Goal: Information Seeking & Learning: Learn about a topic

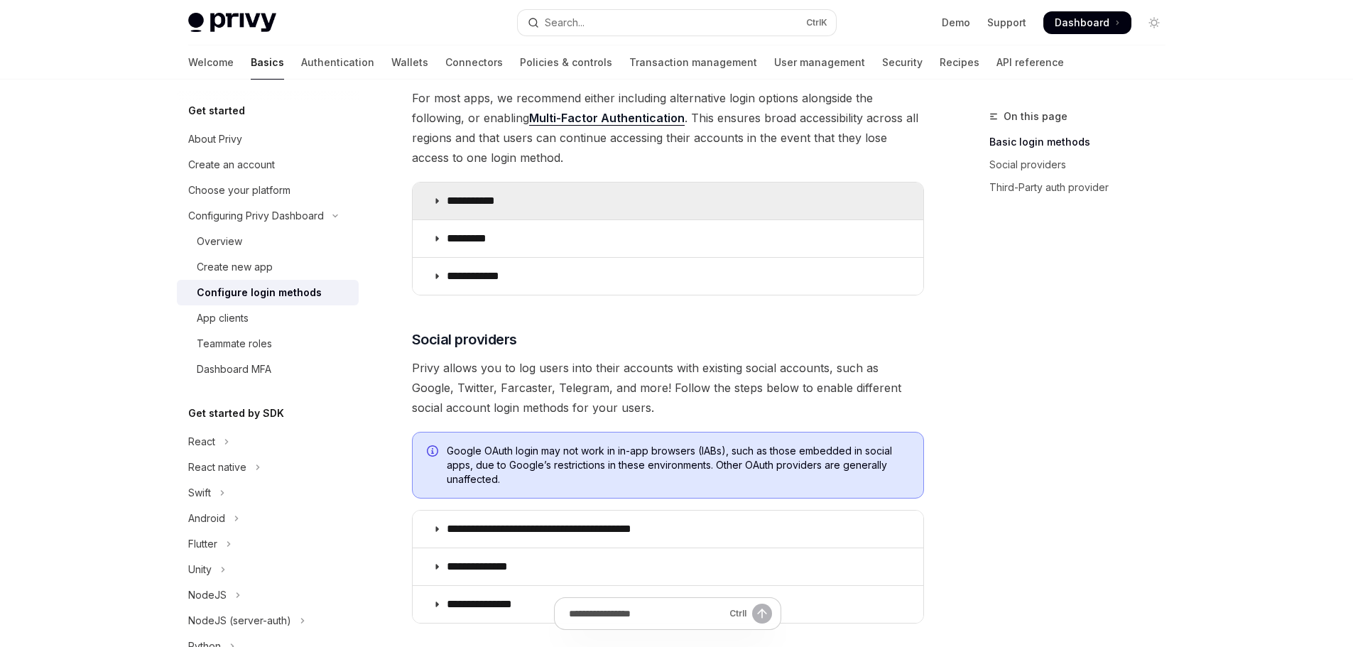
scroll to position [213, 0]
click at [437, 200] on icon at bounding box center [436, 201] width 9 height 9
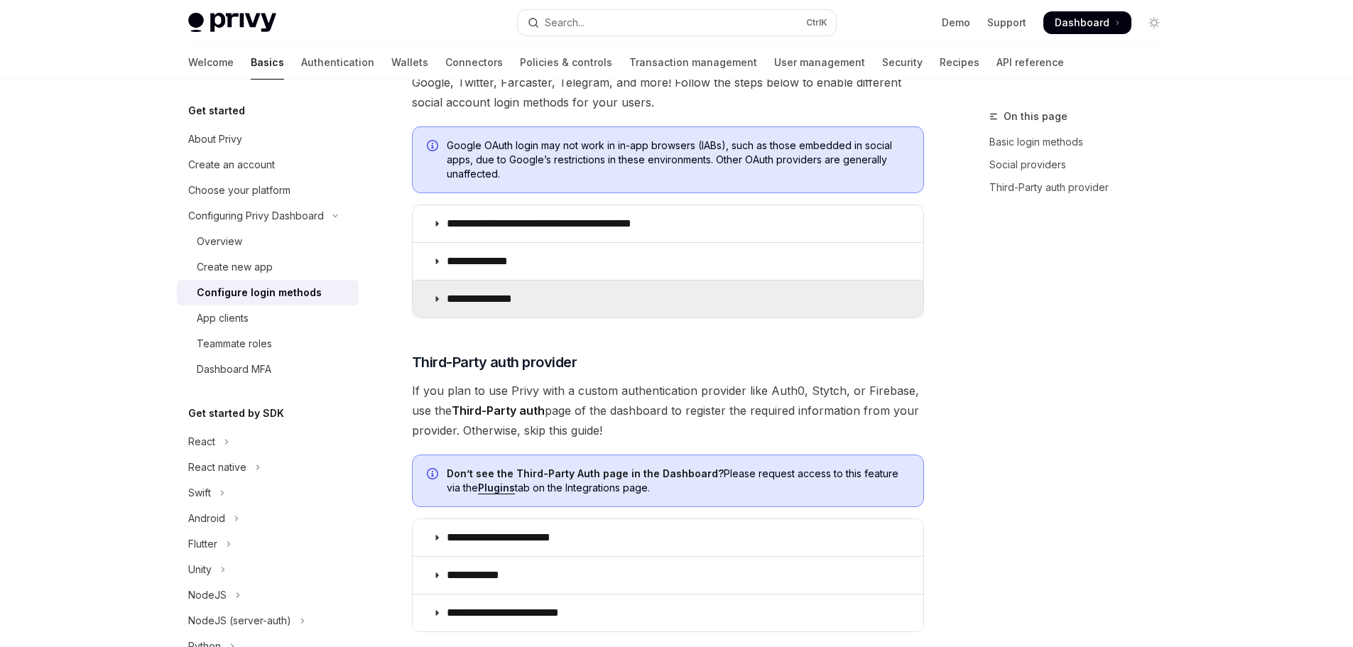
scroll to position [1136, 0]
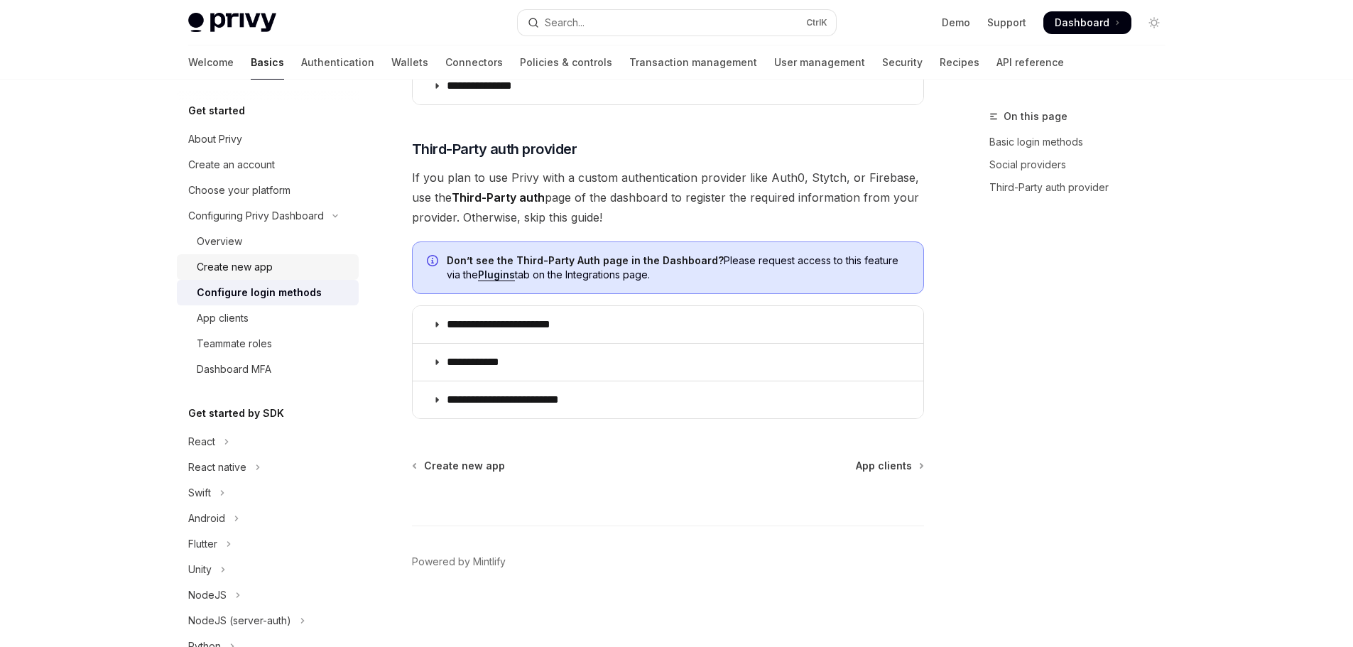
click at [249, 271] on div "Create new app" at bounding box center [235, 266] width 76 height 17
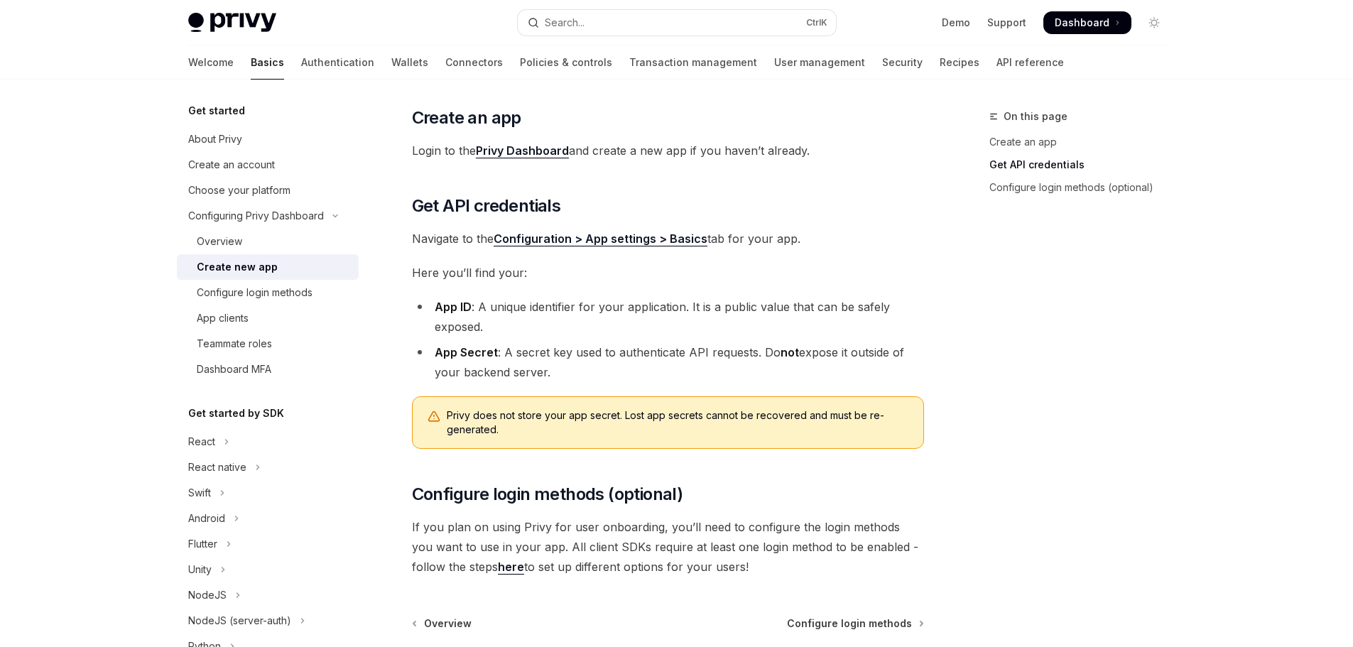
scroll to position [372, 0]
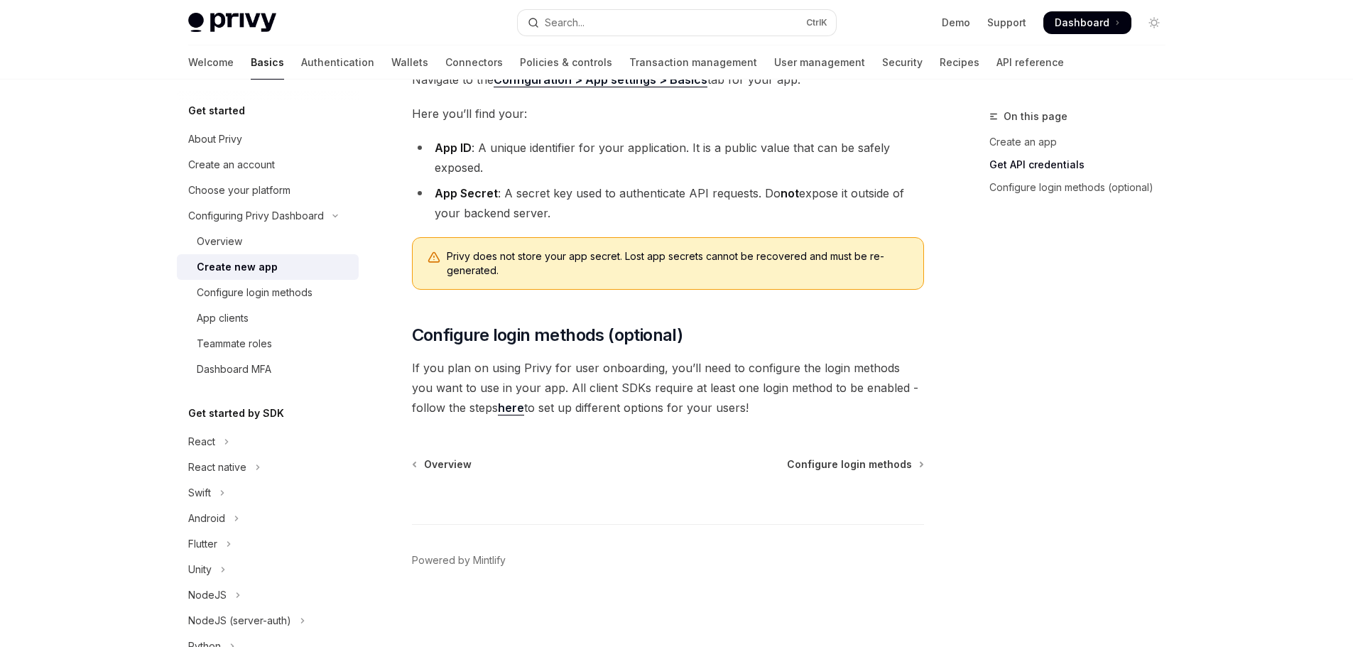
click at [498, 405] on link "here" at bounding box center [511, 407] width 26 height 15
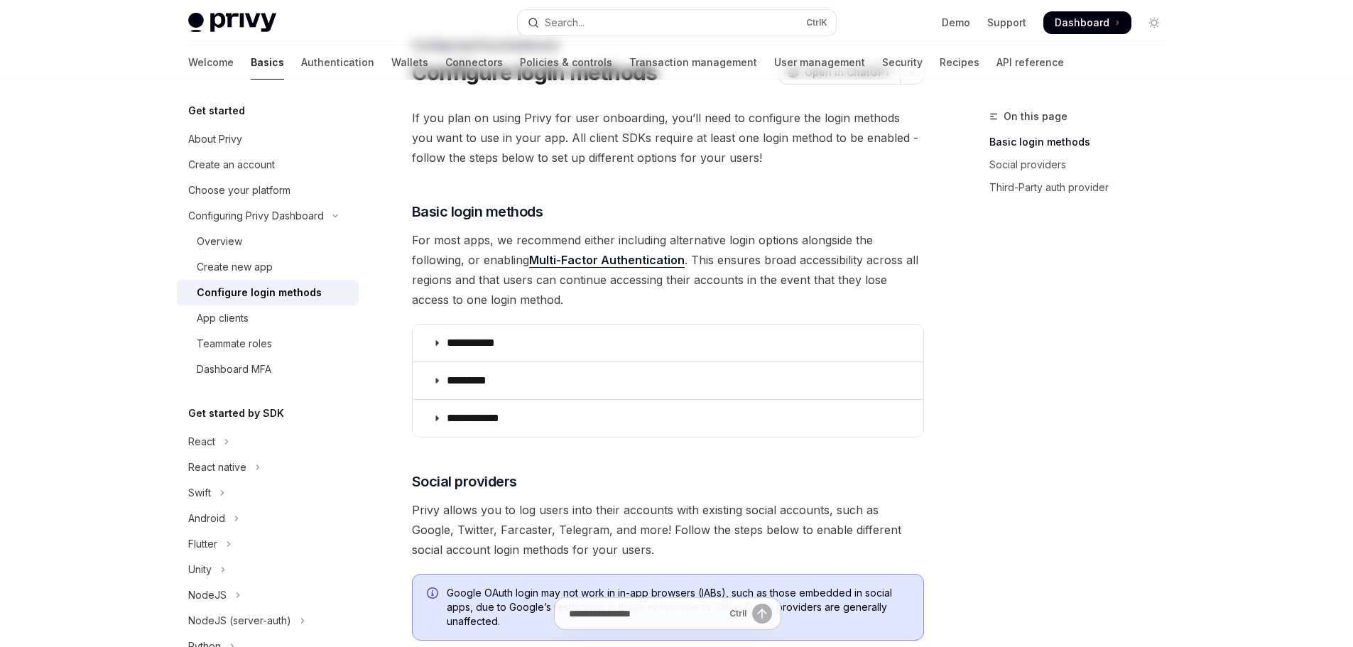
scroll to position [284, 0]
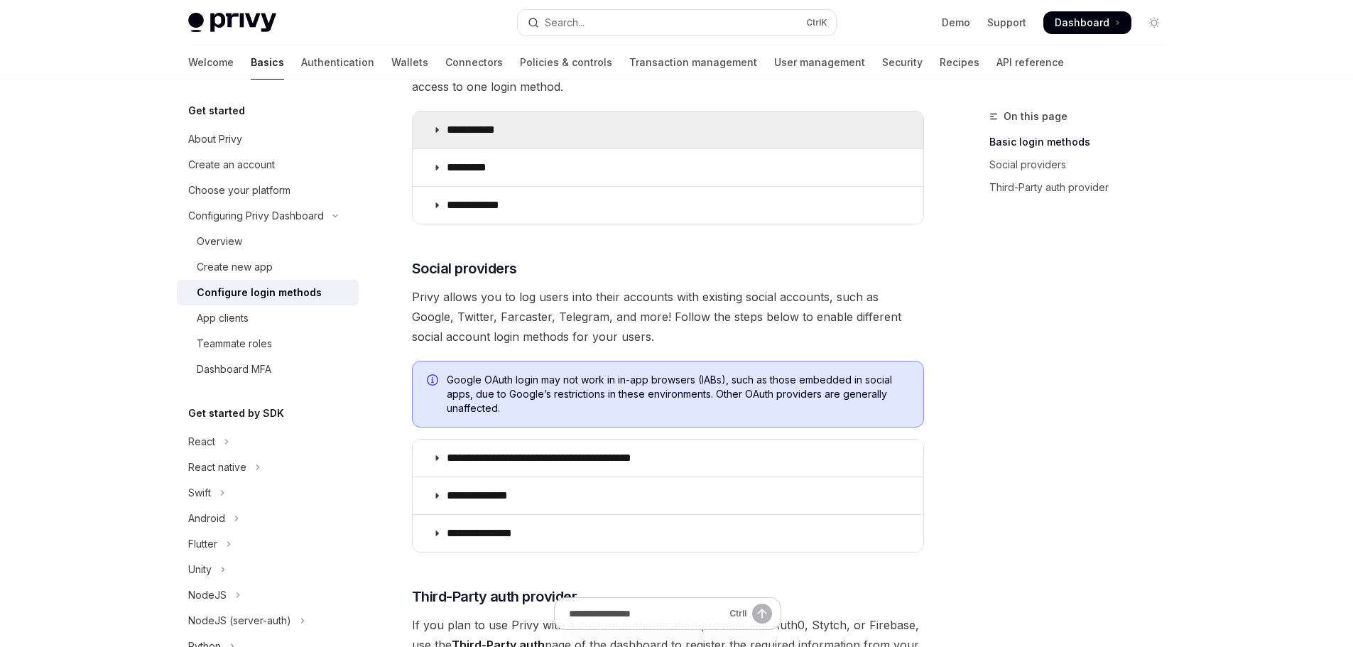
click at [437, 128] on icon at bounding box center [436, 130] width 9 height 9
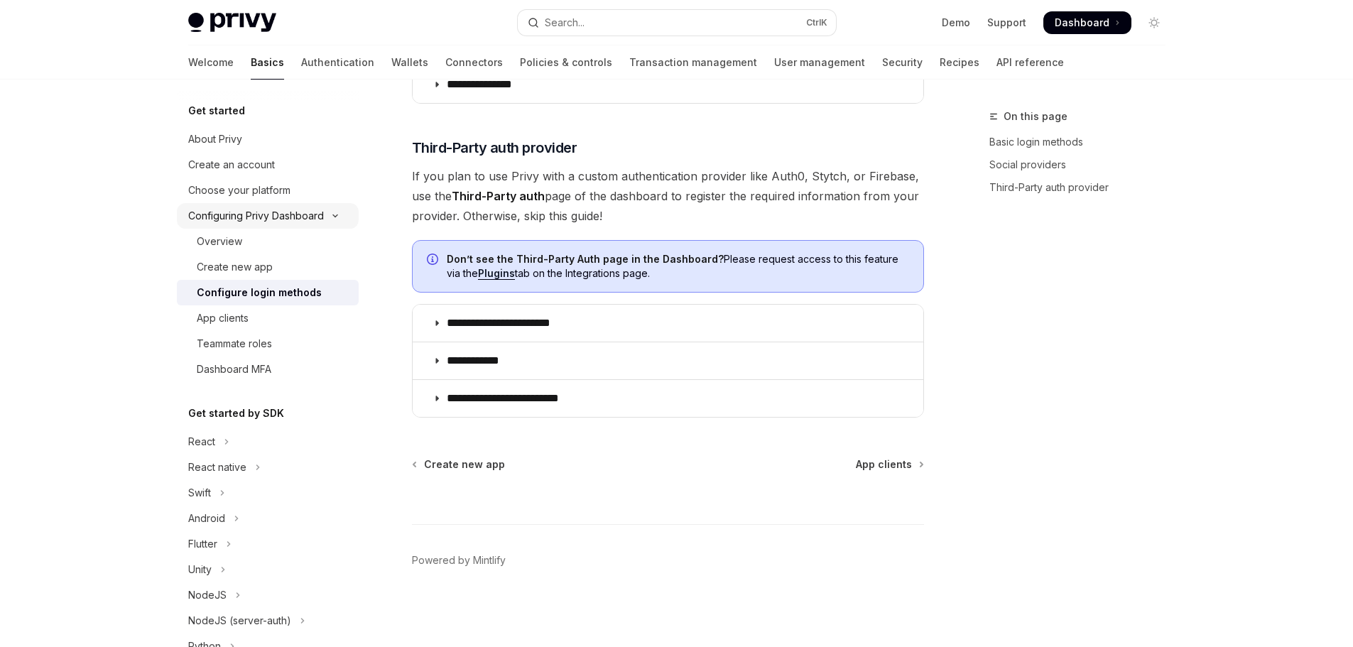
click at [254, 217] on div "Configuring Privy Dashboard" at bounding box center [256, 215] width 136 height 17
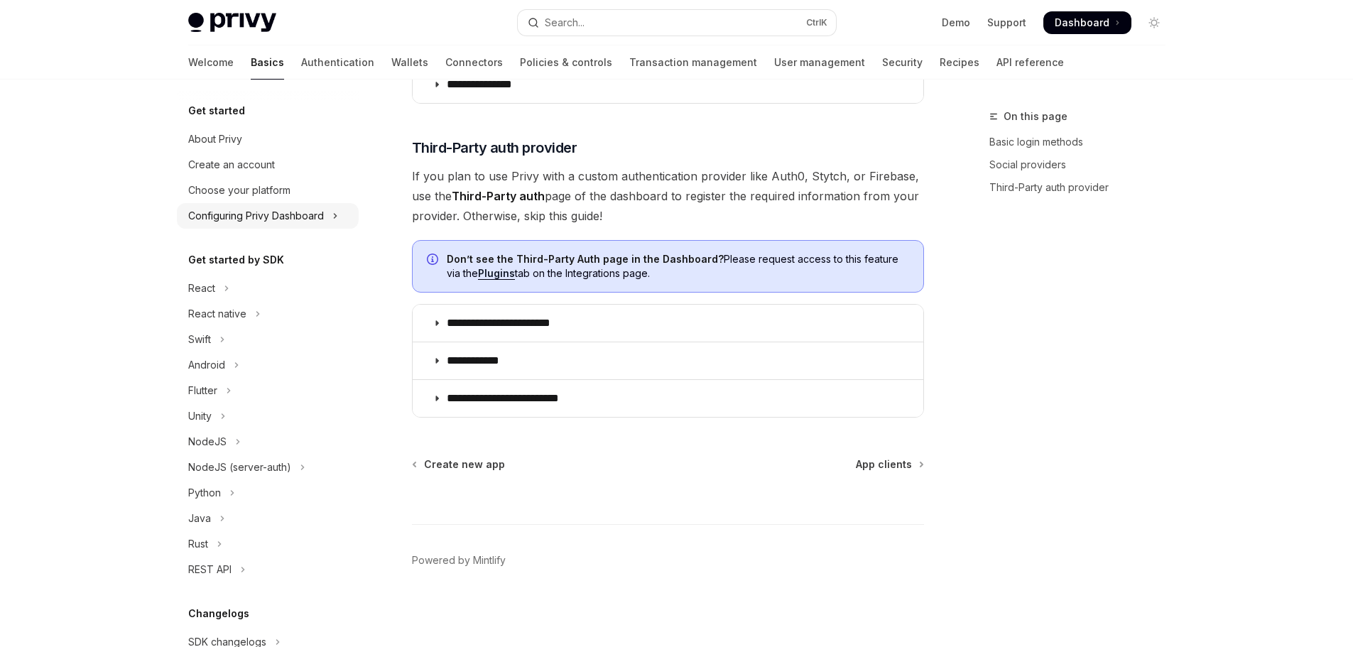
click at [251, 221] on div "Configuring Privy Dashboard" at bounding box center [256, 215] width 136 height 17
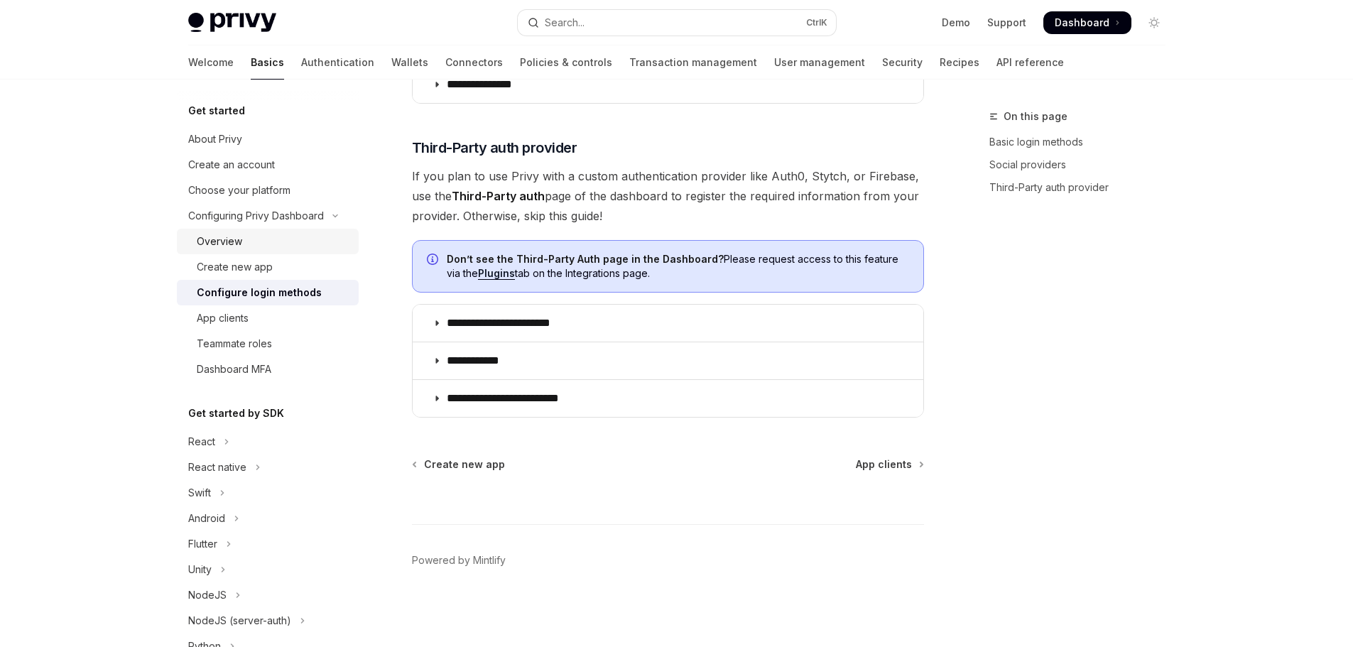
click at [229, 245] on div "Overview" at bounding box center [219, 241] width 45 height 17
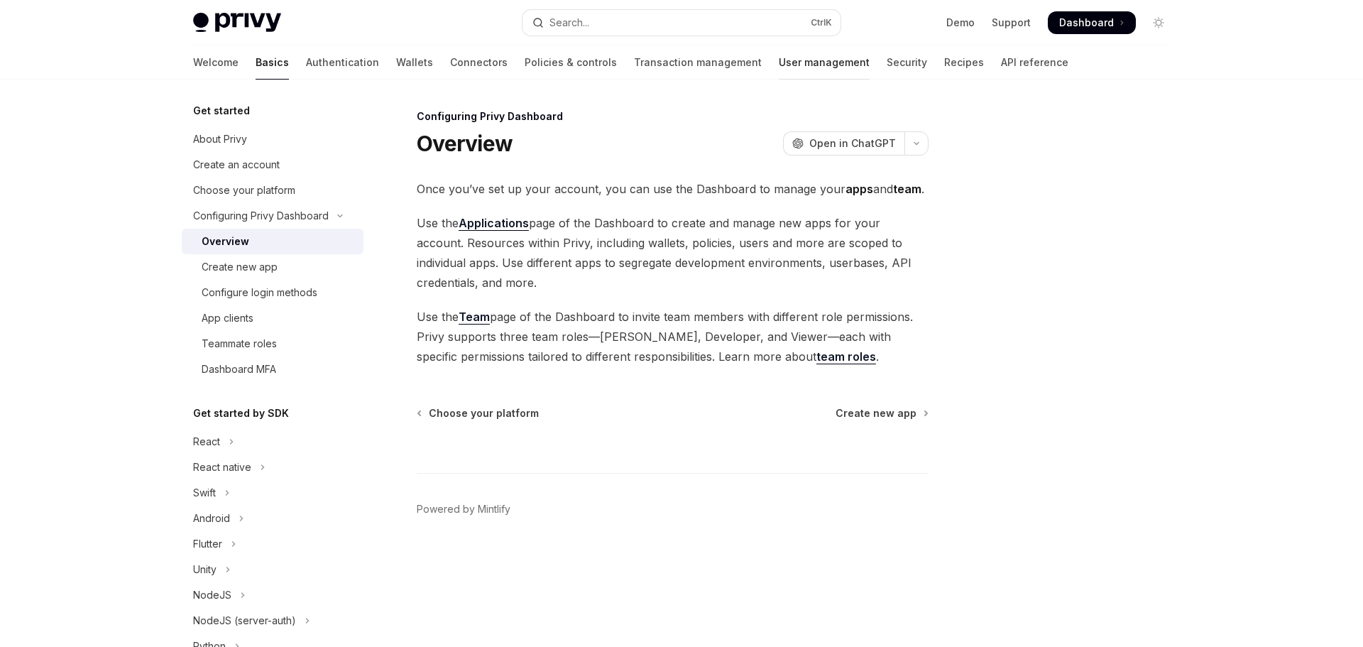
click at [779, 62] on link "User management" at bounding box center [824, 62] width 91 height 34
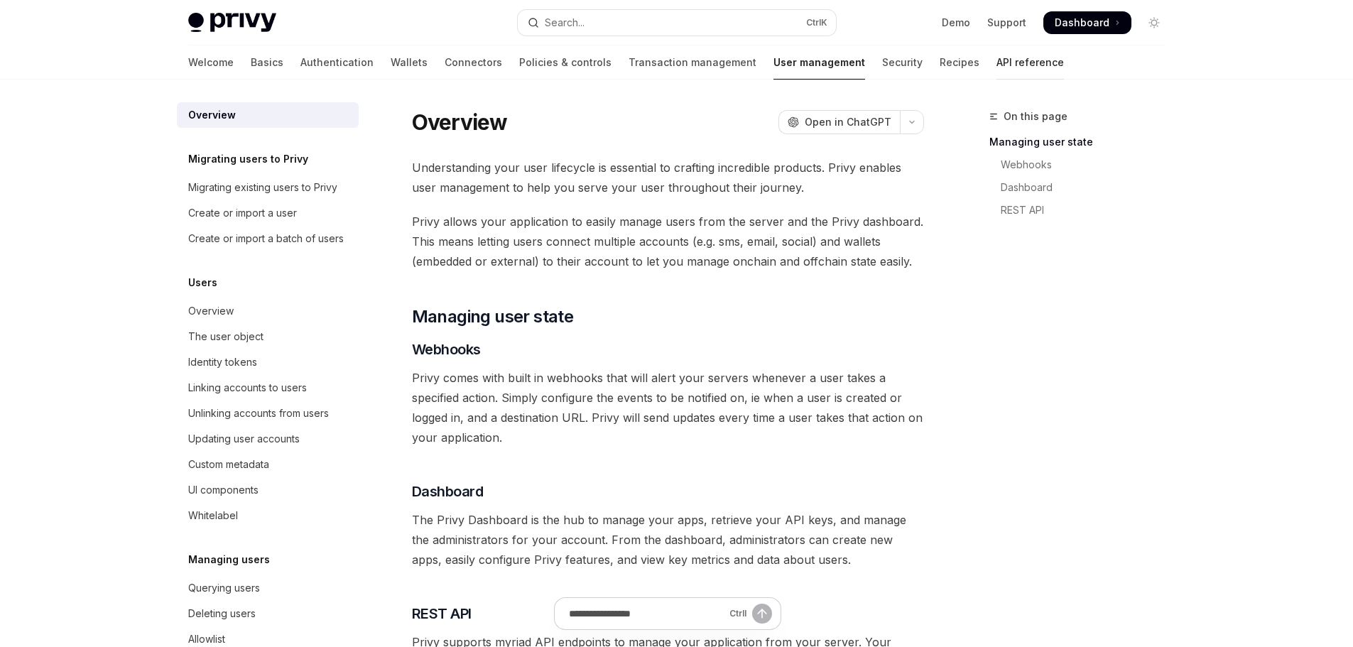
click at [996, 67] on link "API reference" at bounding box center [1029, 62] width 67 height 34
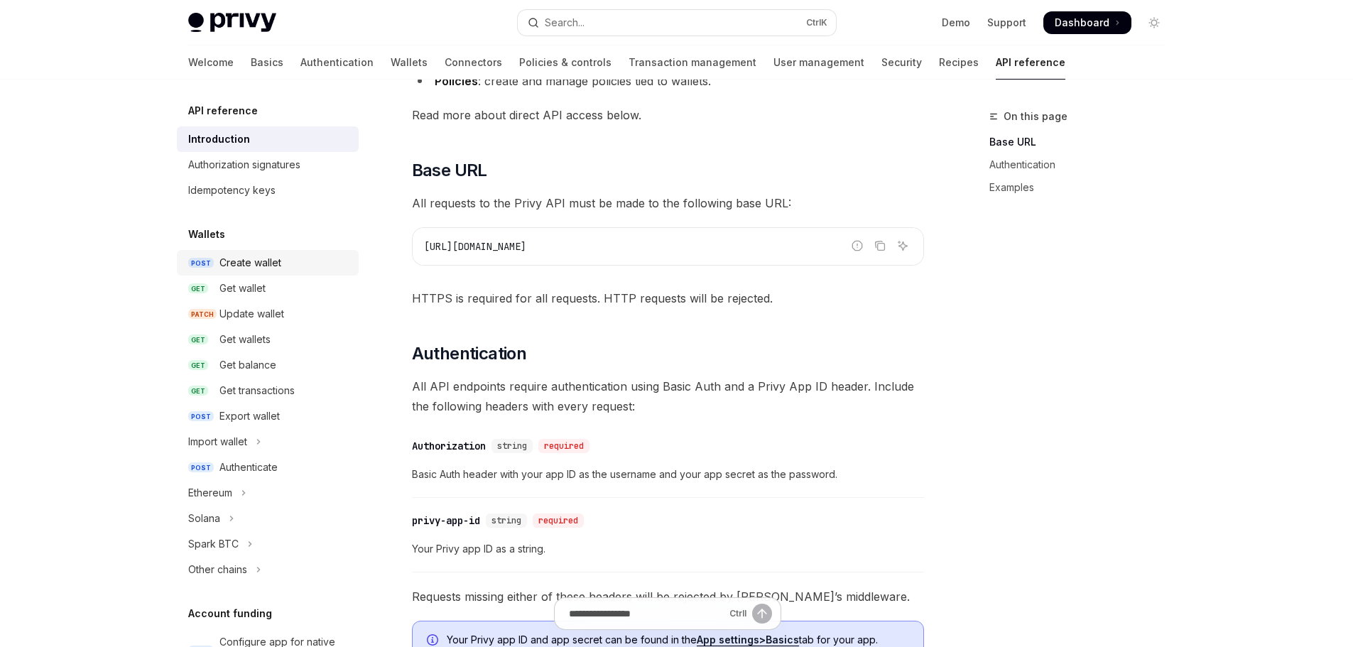
click at [261, 260] on div "Create wallet" at bounding box center [250, 262] width 62 height 17
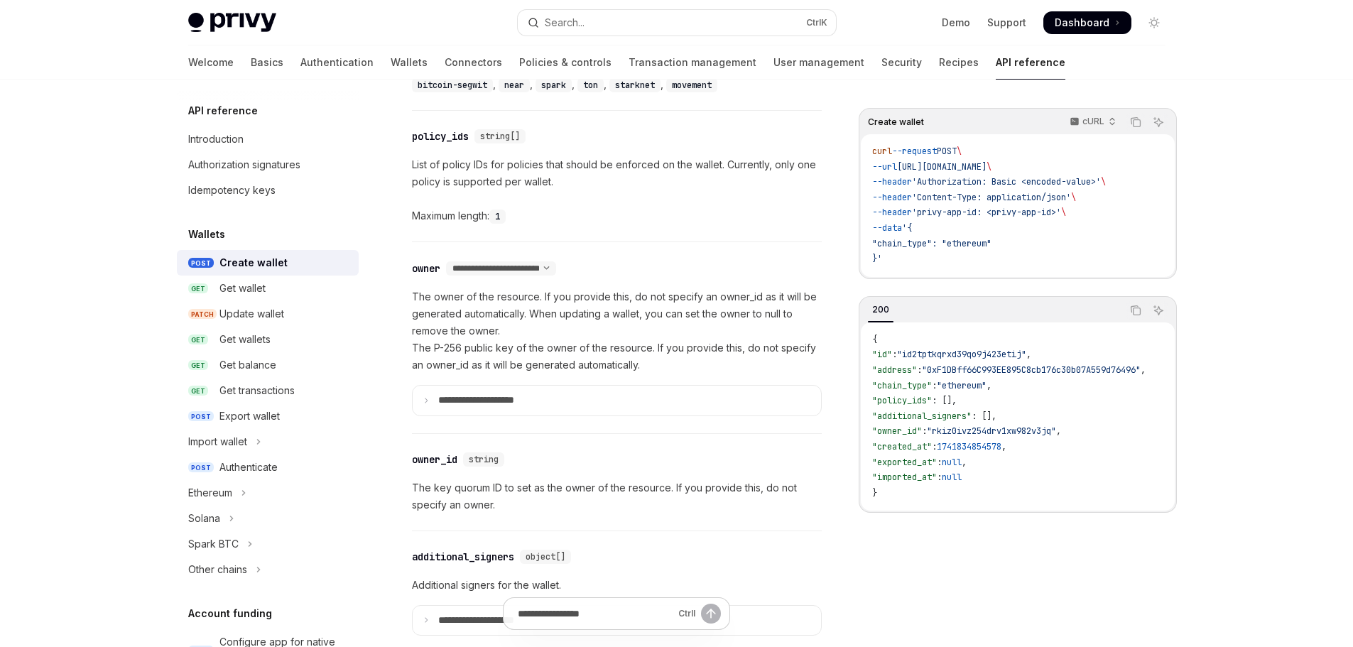
scroll to position [781, 0]
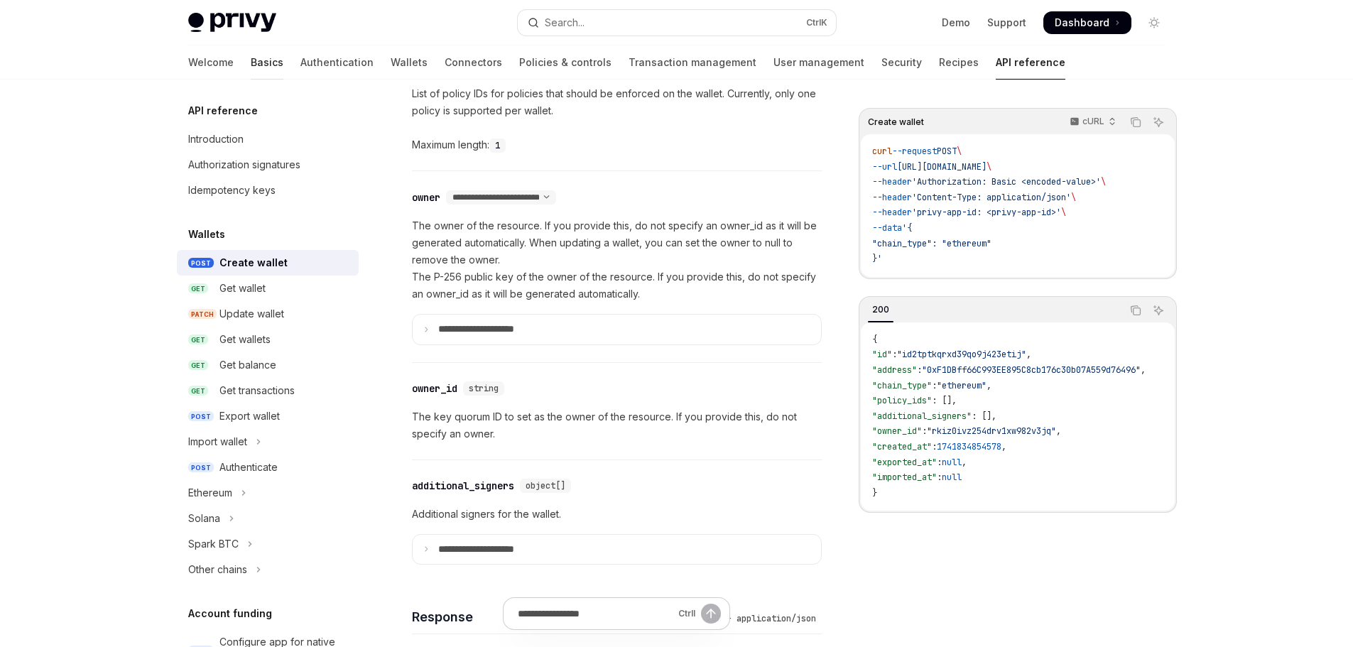
click at [251, 66] on link "Basics" at bounding box center [267, 62] width 33 height 34
type textarea "*"
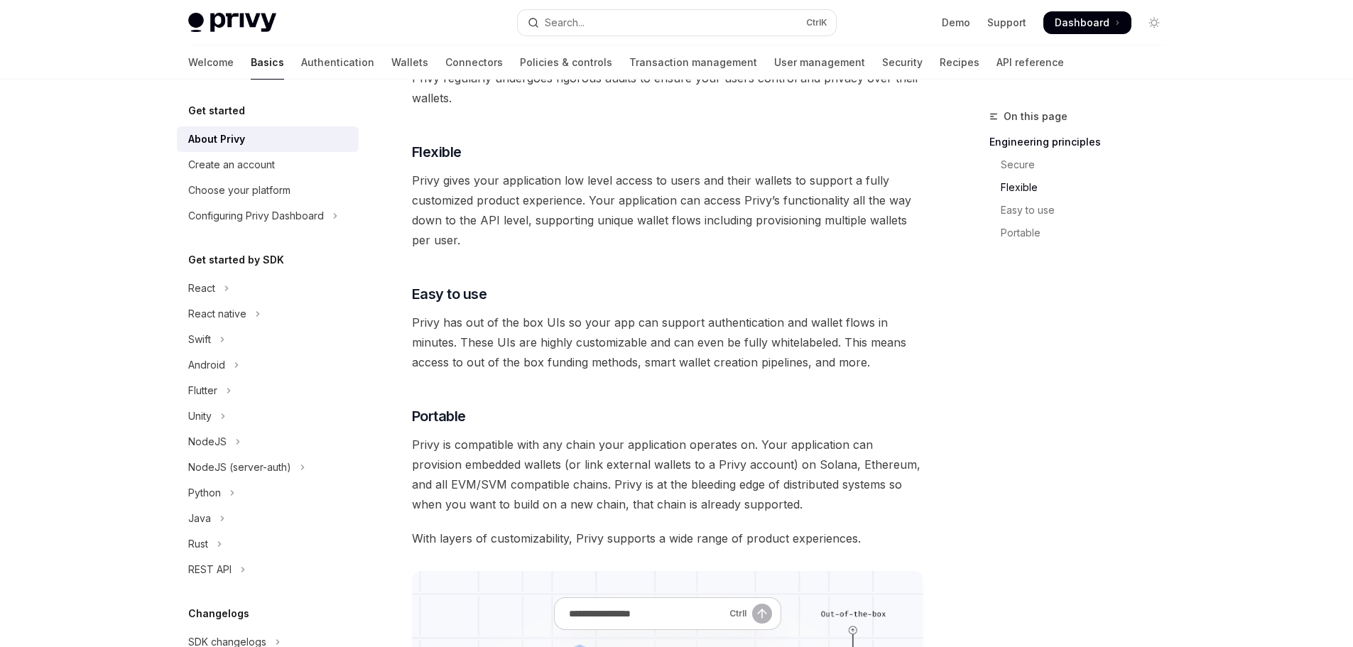
scroll to position [923, 0]
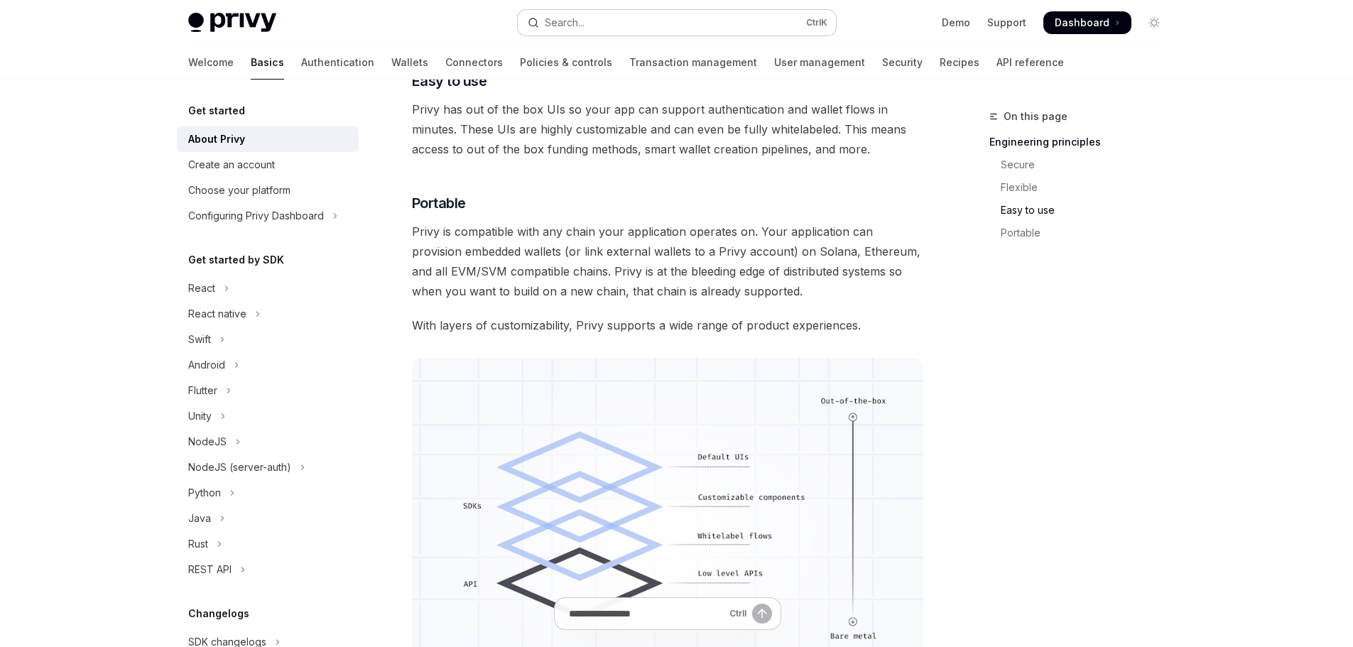
click at [573, 28] on div "Search..." at bounding box center [565, 22] width 40 height 17
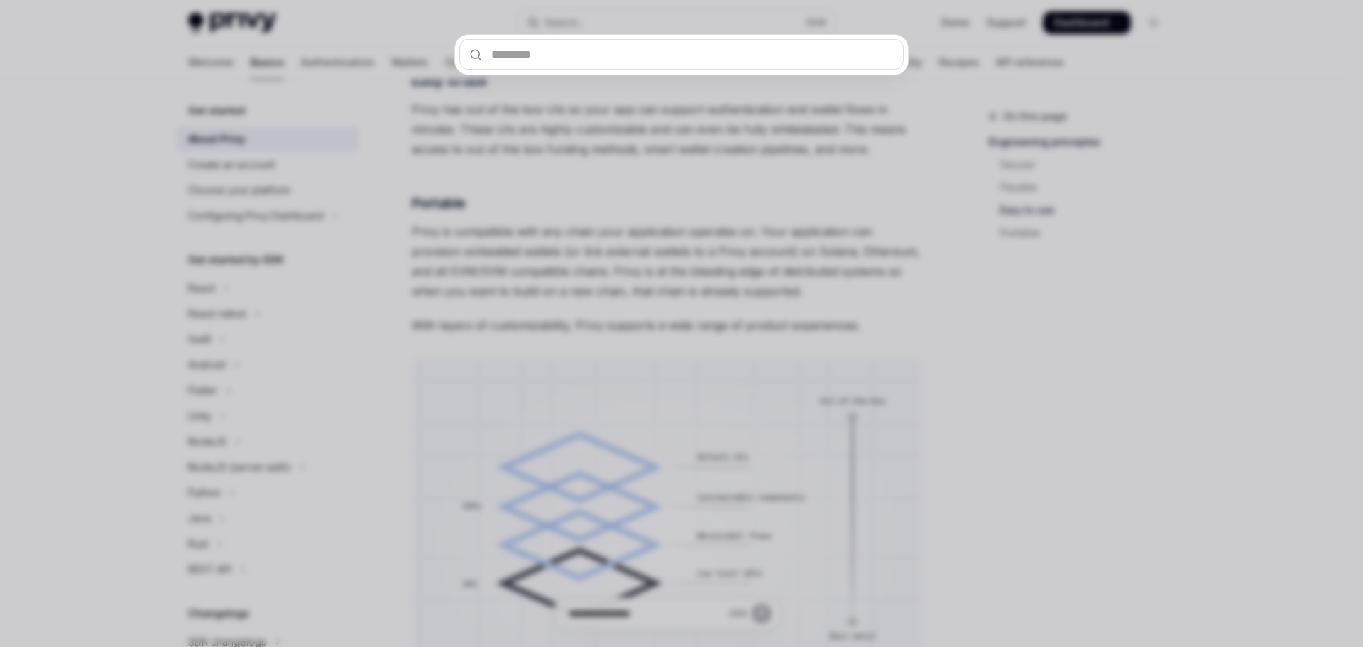
type input "**********"
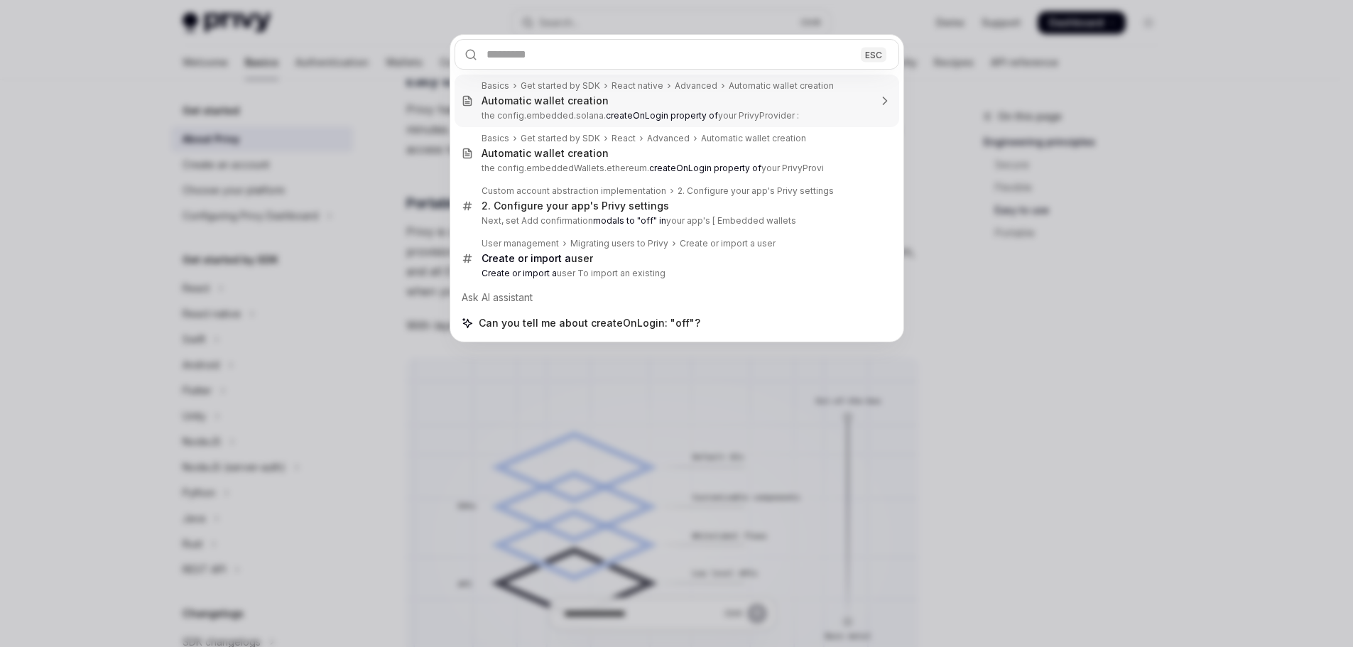
type textarea "*"
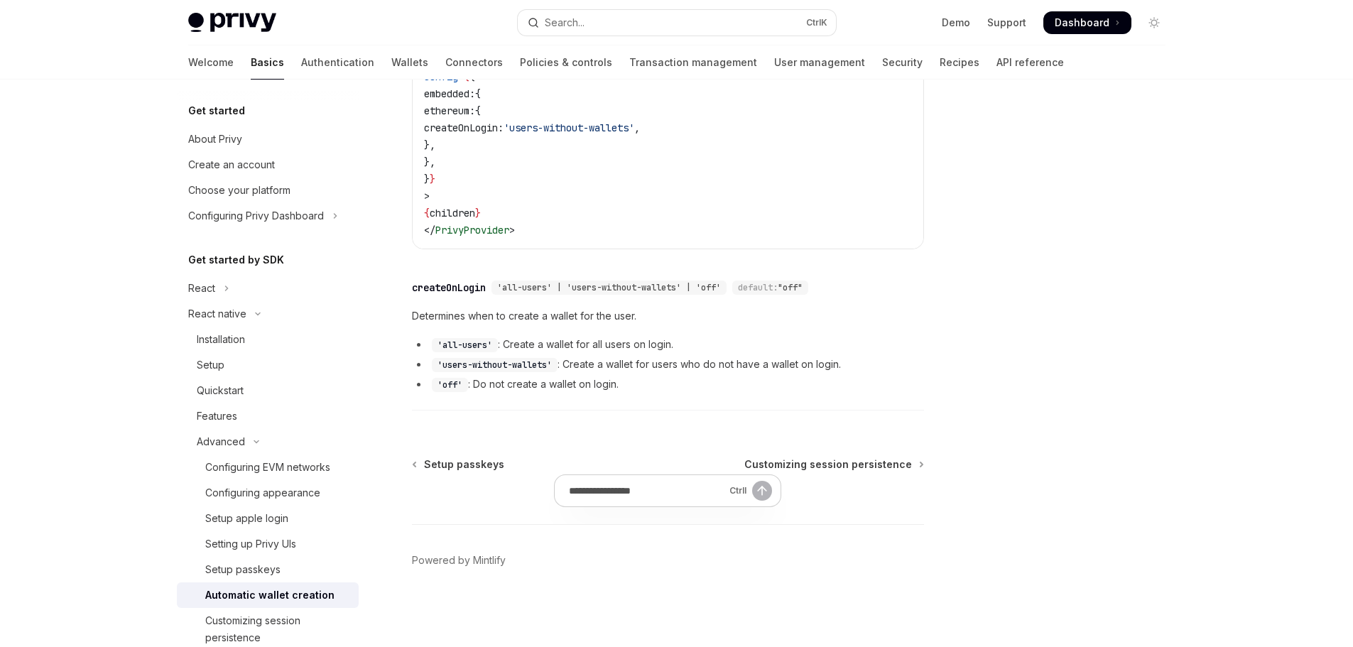
scroll to position [80, 0]
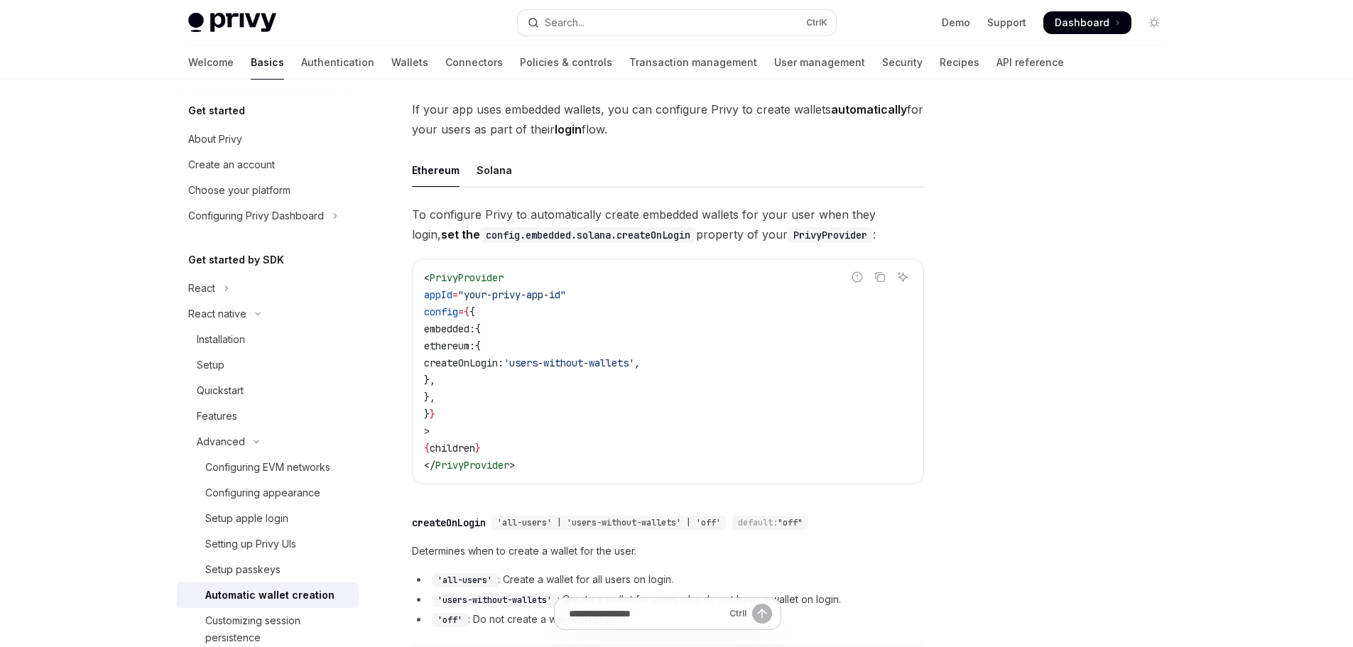
click at [632, 366] on span "'users-without-wallets'" at bounding box center [568, 362] width 131 height 13
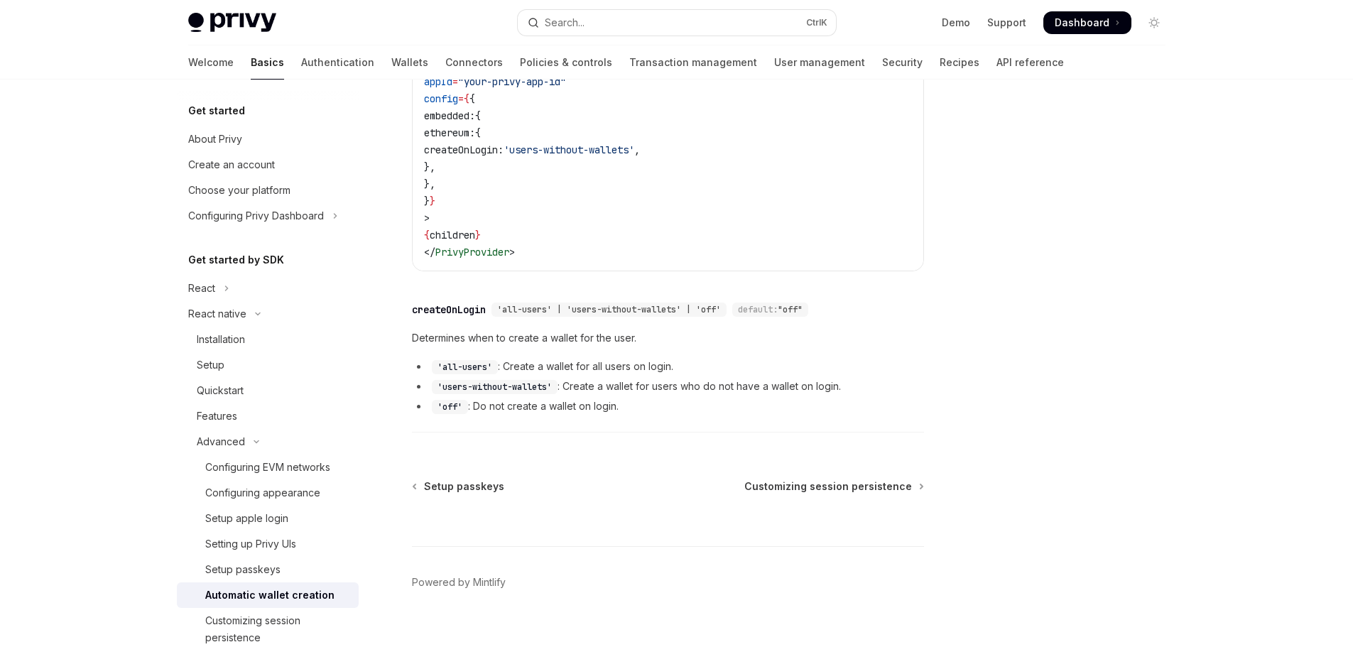
click at [568, 387] on li "'users-without-wallets' : Create a wallet for users who do not have a wallet on…" at bounding box center [668, 386] width 512 height 17
drag, startPoint x: 548, startPoint y: 387, endPoint x: 440, endPoint y: 386, distance: 107.9
click at [440, 386] on code "'users-without-wallets'" at bounding box center [495, 387] width 126 height 14
copy code "users-without-wallets"
drag, startPoint x: 559, startPoint y: 148, endPoint x: 761, endPoint y: 149, distance: 202.4
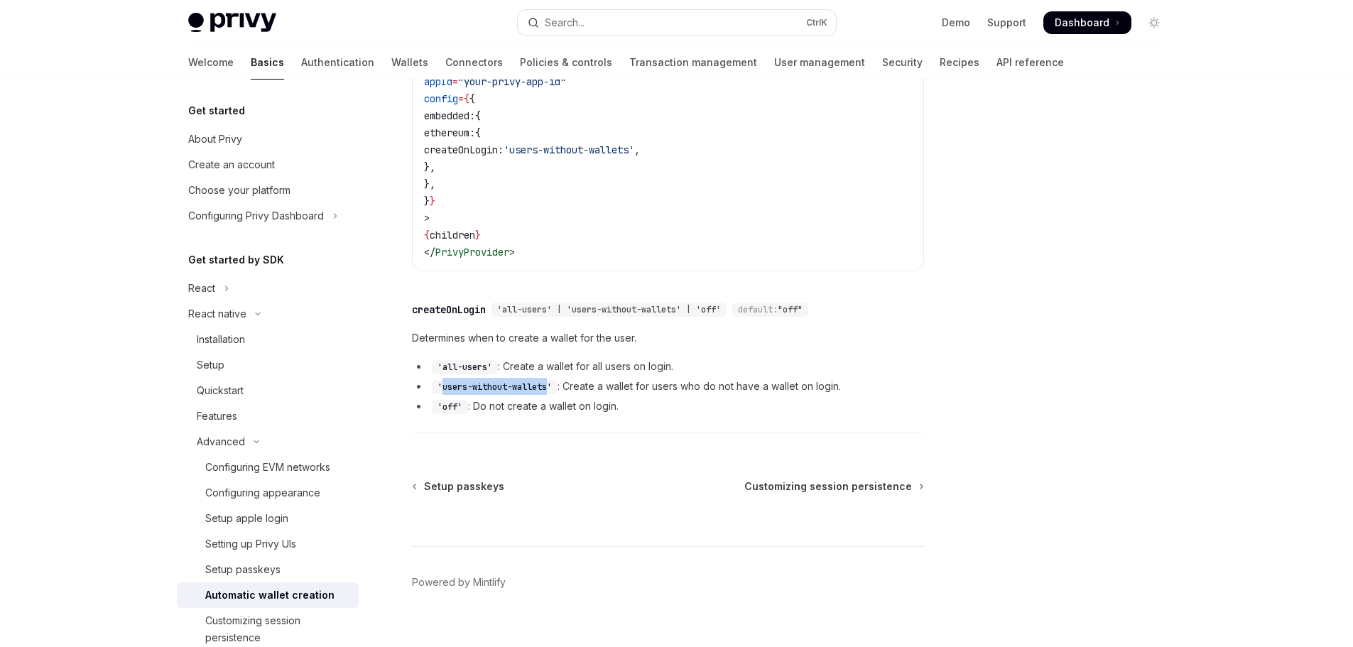
click at [761, 149] on code "< PrivyProvider appId = "your-privy-app-id" config = { { embedded: { ethereum: …" at bounding box center [668, 158] width 488 height 205
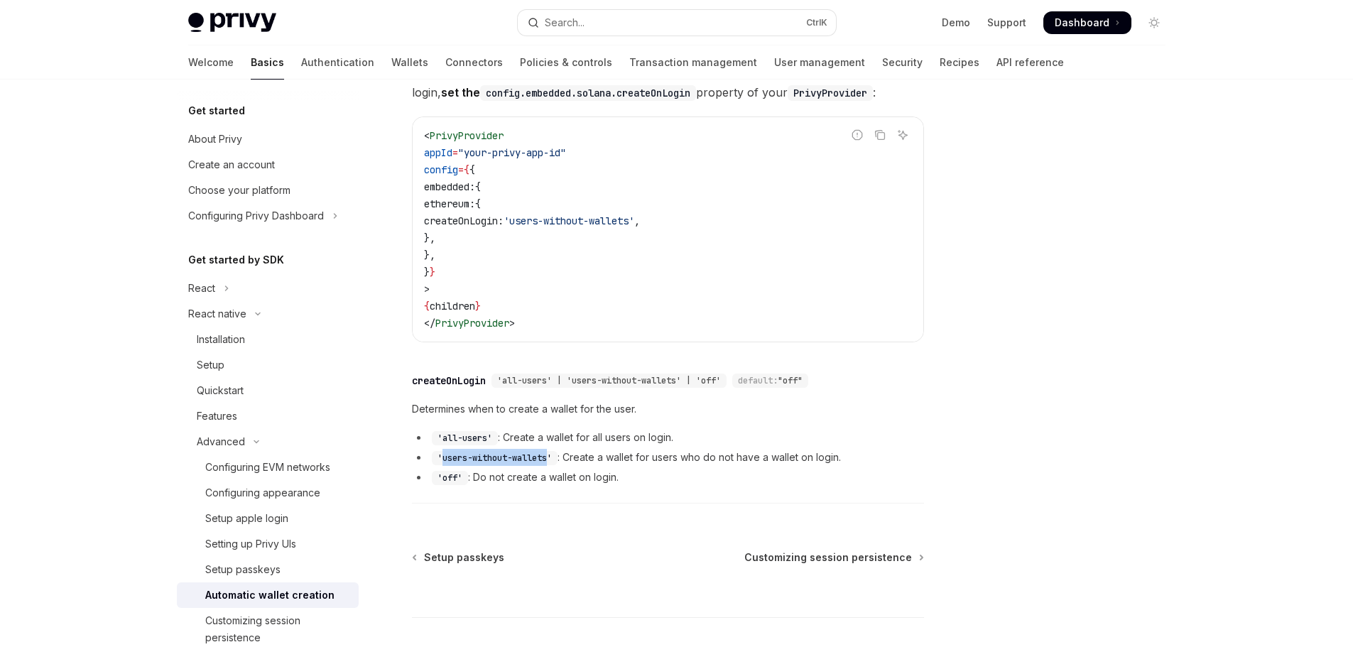
scroll to position [315, 0]
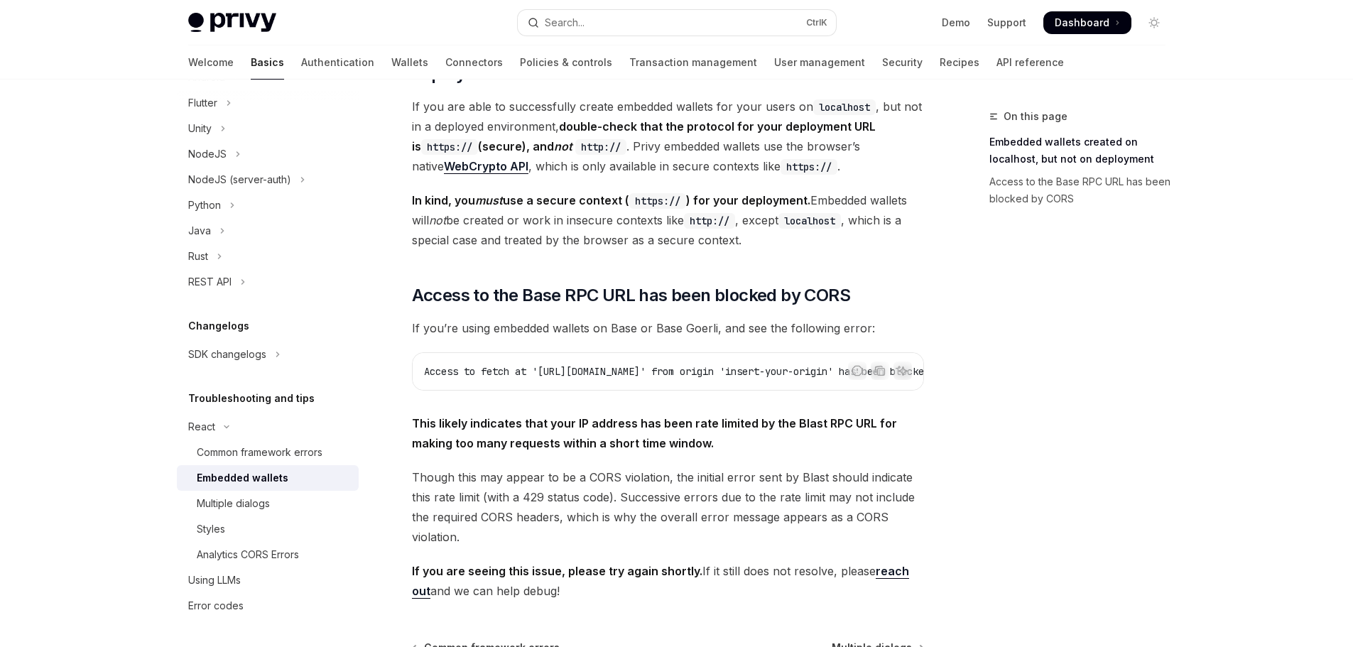
scroll to position [284, 0]
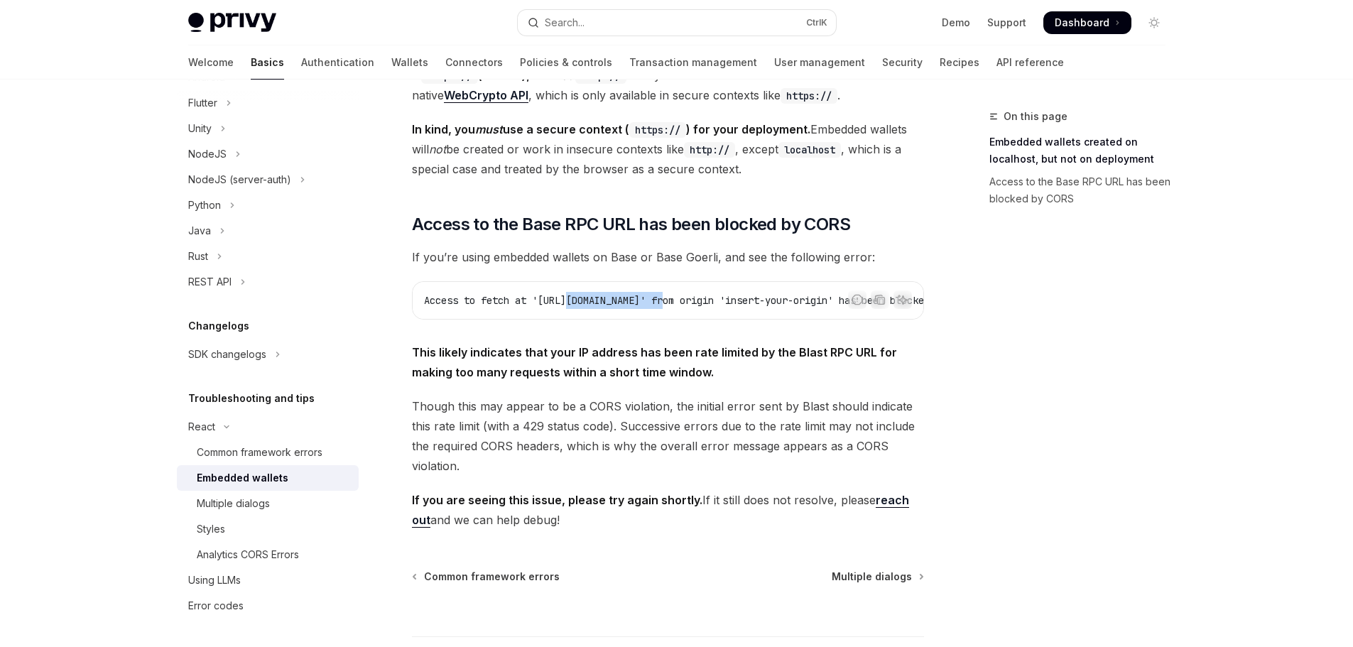
drag, startPoint x: 571, startPoint y: 291, endPoint x: 673, endPoint y: 293, distance: 102.3
click at [674, 293] on div "Access to fetch at '[URL][DOMAIN_NAME]' from origin 'insert-your-origin' has be…" at bounding box center [668, 300] width 511 height 37
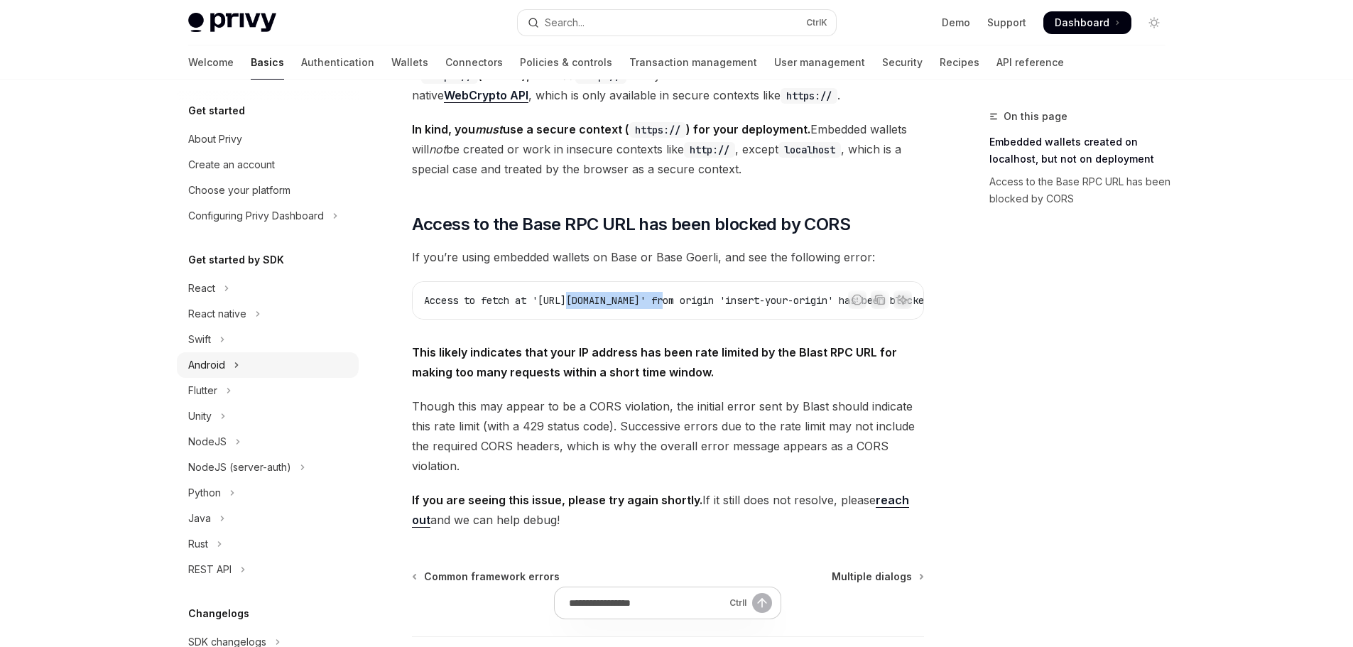
scroll to position [71, 0]
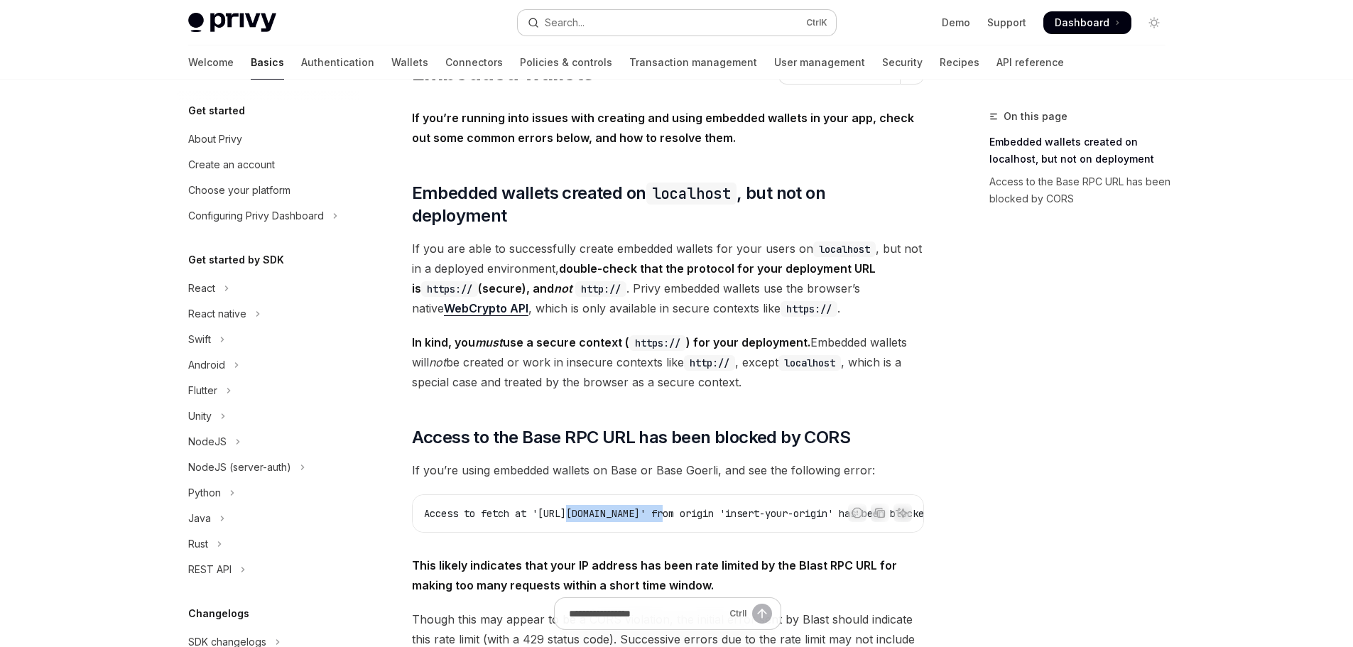
click at [615, 21] on button "Search... Ctrl K" at bounding box center [677, 23] width 318 height 26
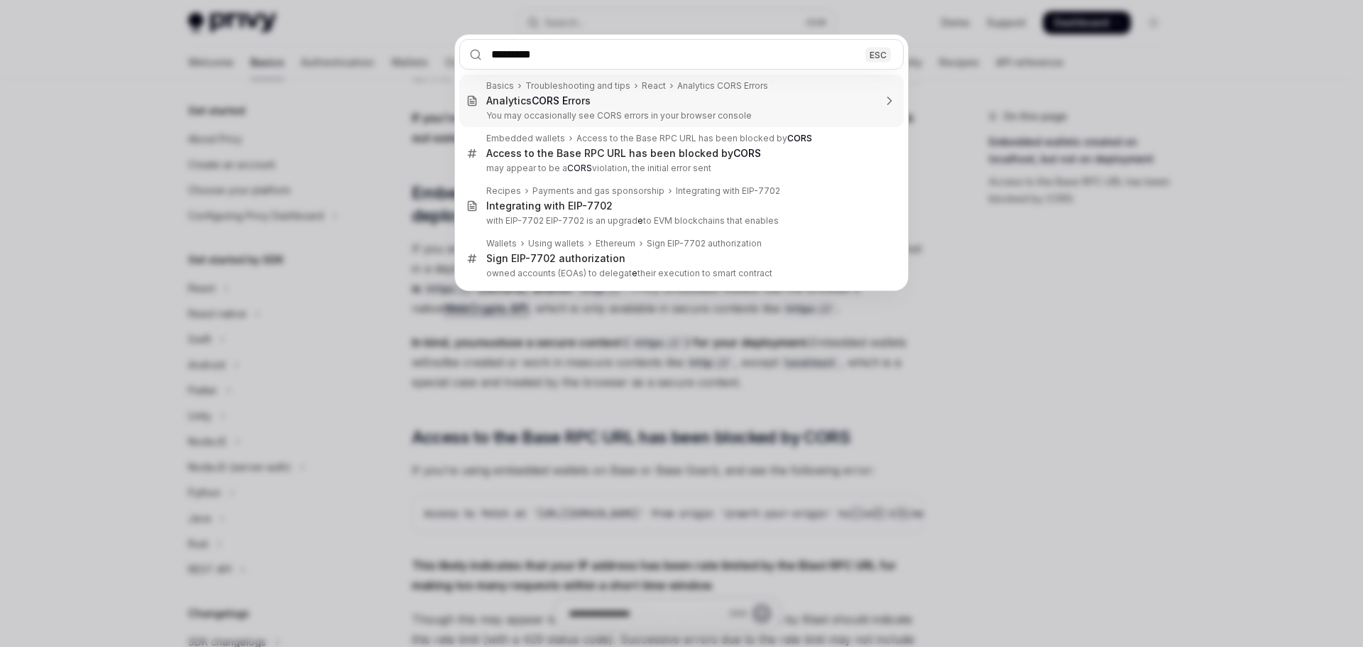
type input "**********"
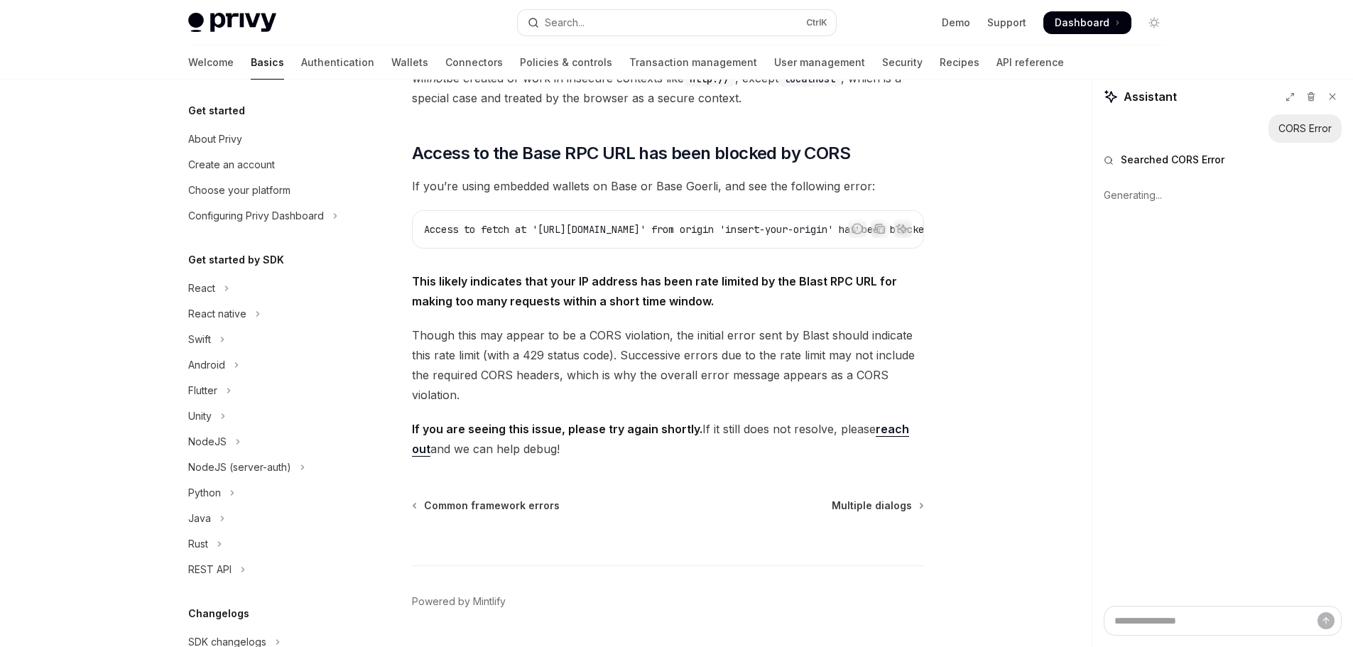
scroll to position [379, 0]
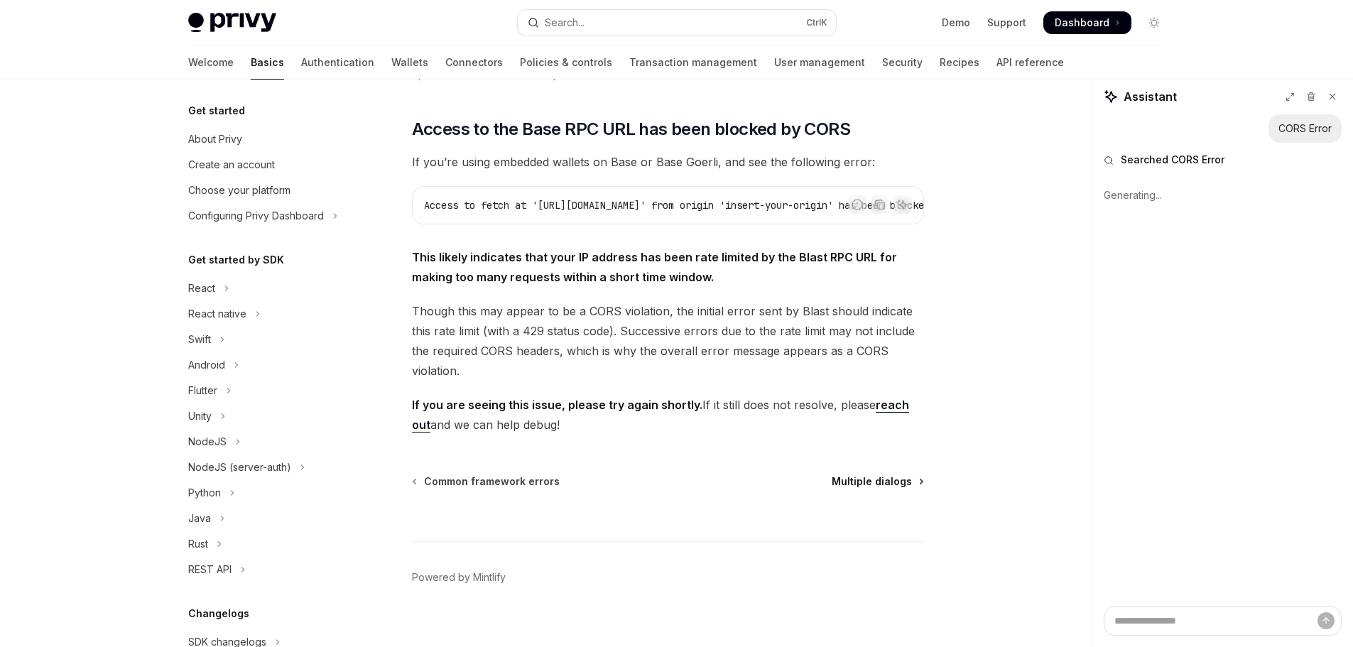
click at [896, 474] on span "Multiple dialogs" at bounding box center [872, 481] width 80 height 14
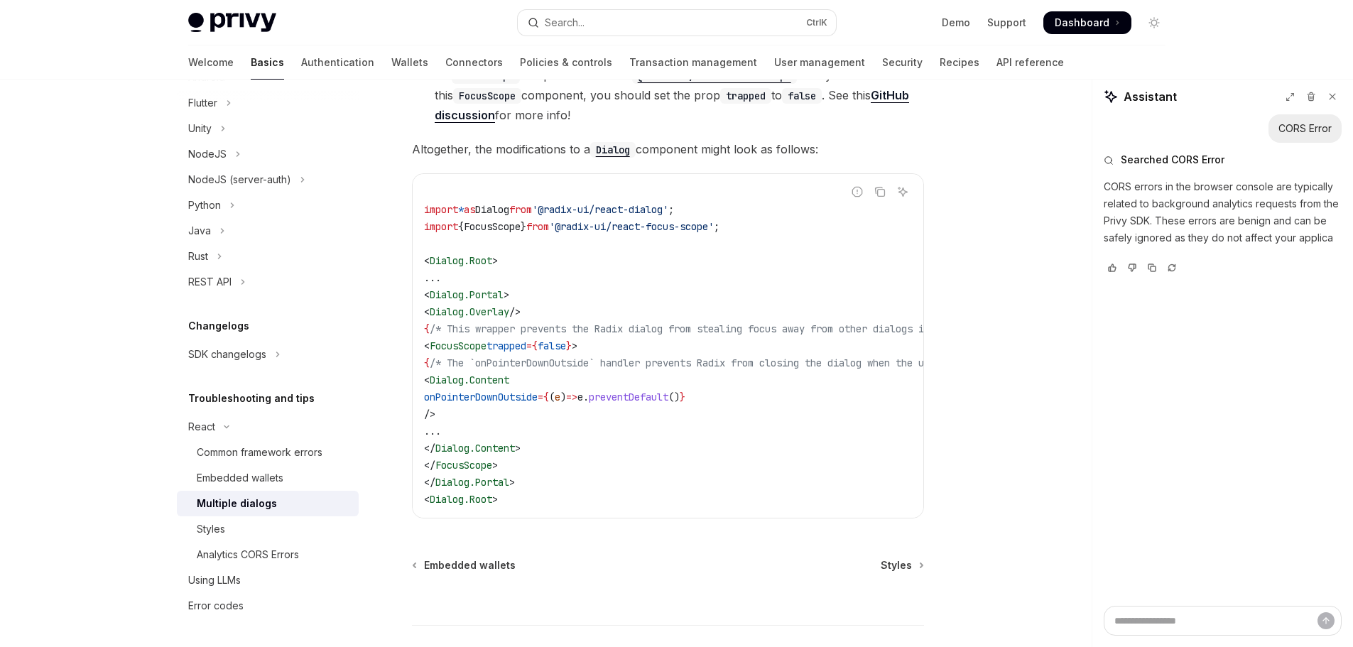
scroll to position [675, 0]
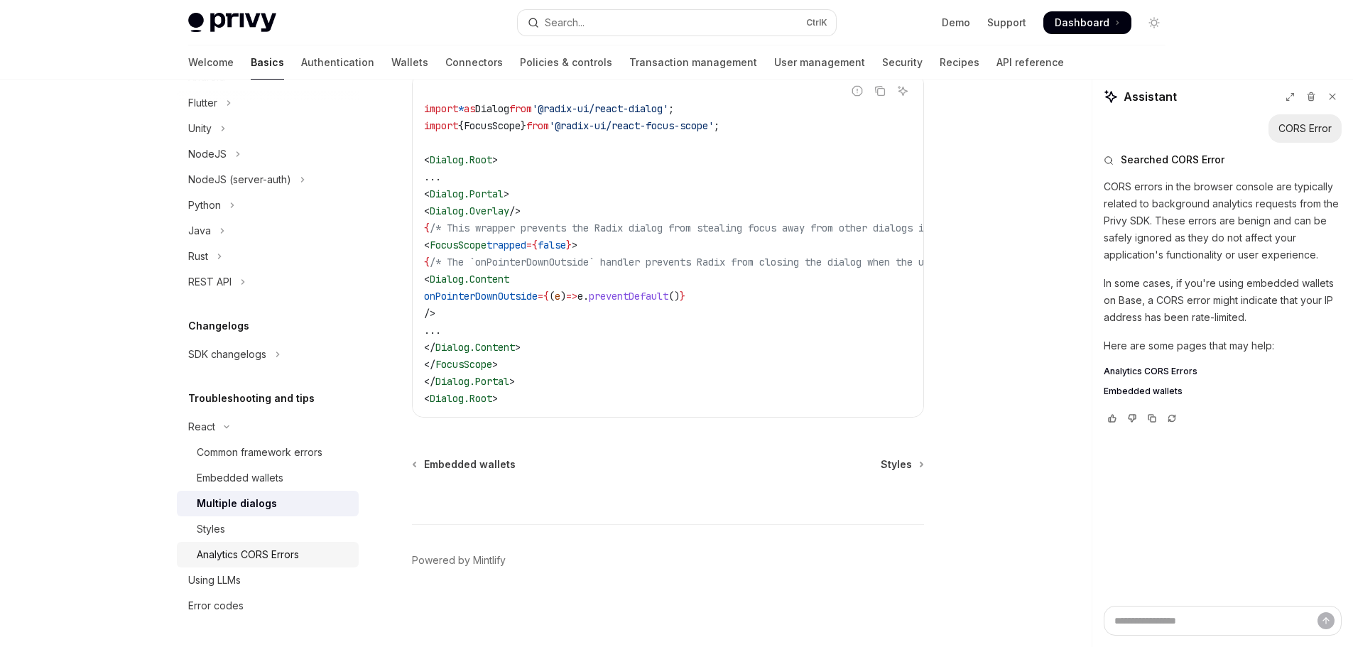
click at [261, 560] on div "Analytics CORS Errors" at bounding box center [248, 554] width 102 height 17
type textarea "*"
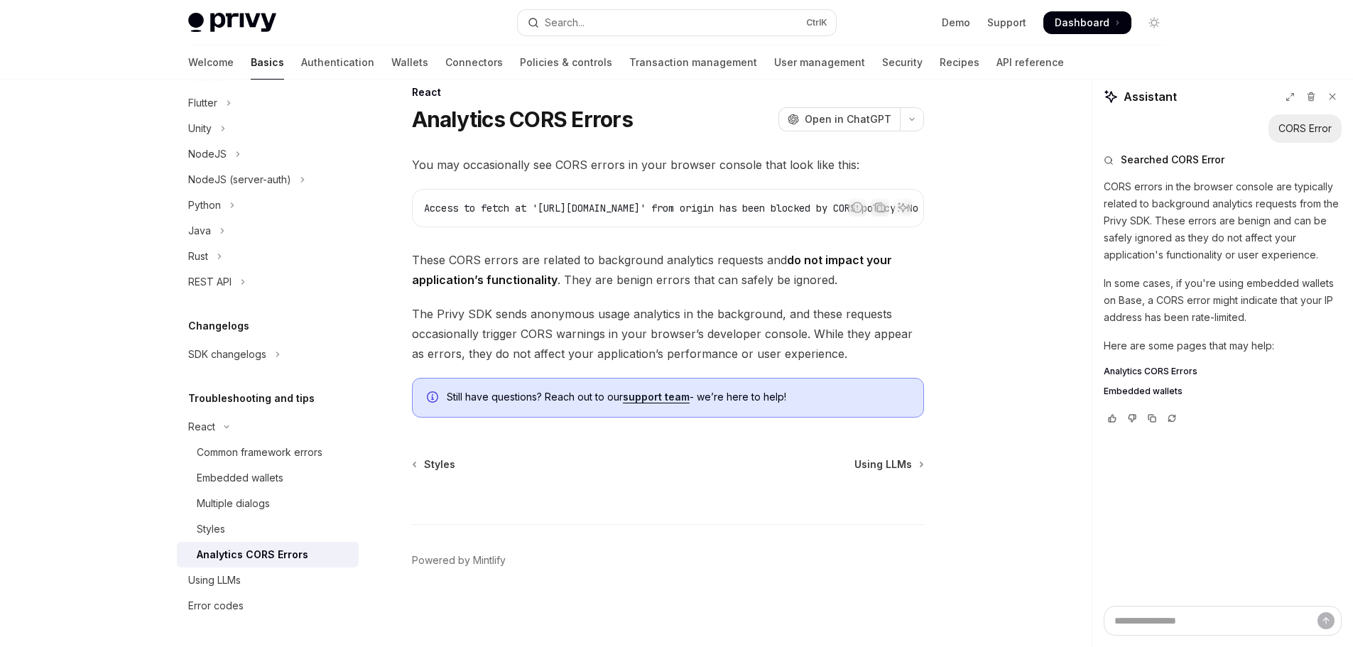
scroll to position [30, 0]
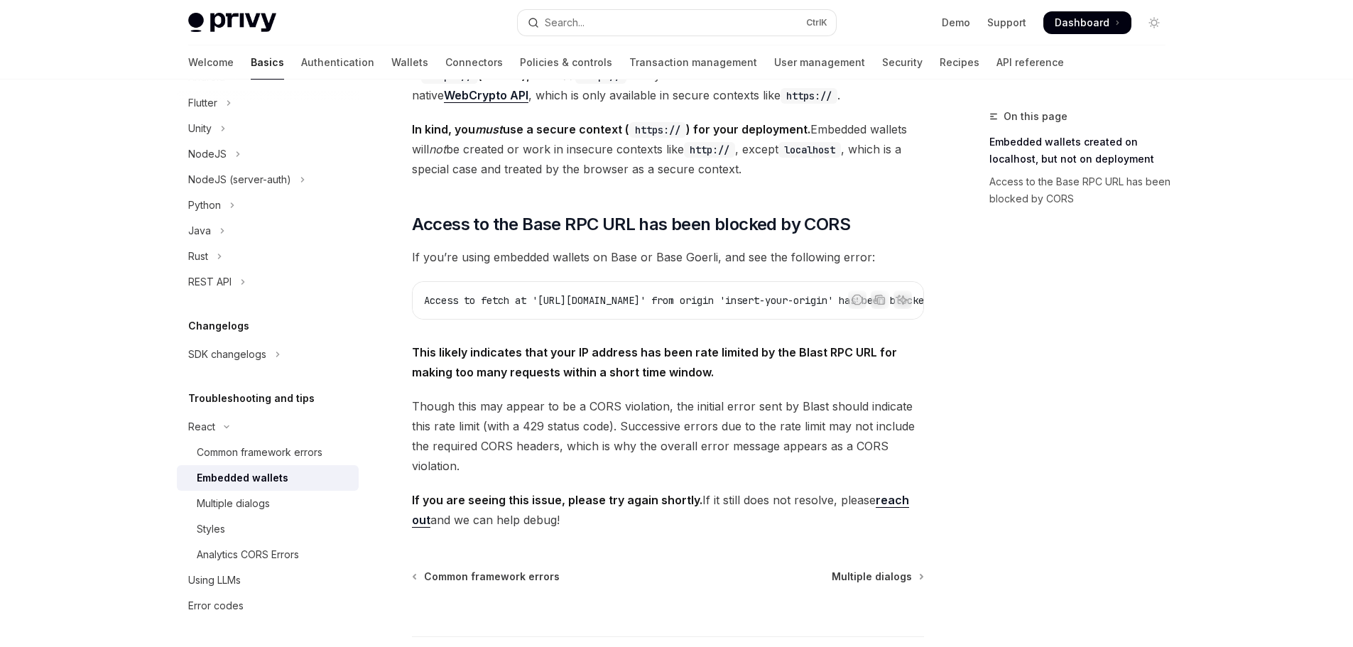
scroll to position [355, 0]
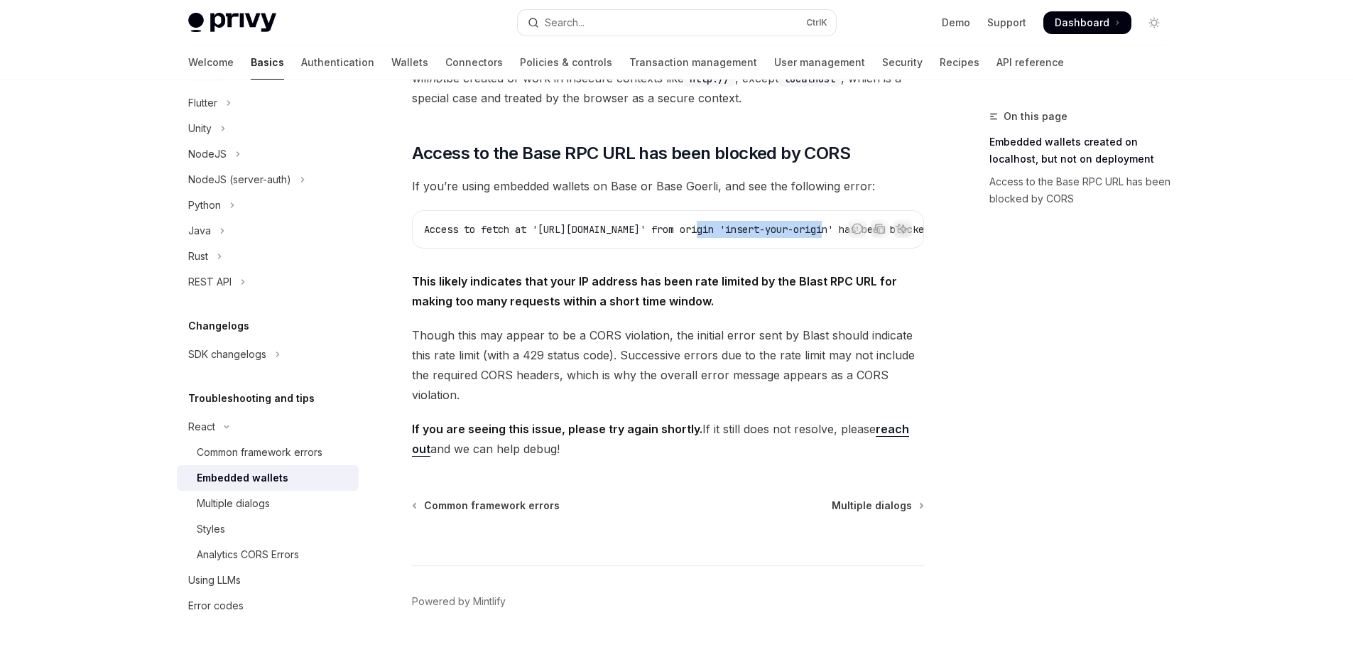
drag, startPoint x: 709, startPoint y: 231, endPoint x: 743, endPoint y: 231, distance: 34.1
click at [843, 217] on div "Report incorrect code Copy Ask AI Access to fetch at 'https://base-mainnet.blas…" at bounding box center [668, 229] width 512 height 38
drag, startPoint x: 692, startPoint y: 224, endPoint x: 876, endPoint y: 212, distance: 184.4
click at [876, 212] on div "Report incorrect code Copy Ask AI Access to fetch at 'https://base-mainnet.blas…" at bounding box center [668, 229] width 512 height 38
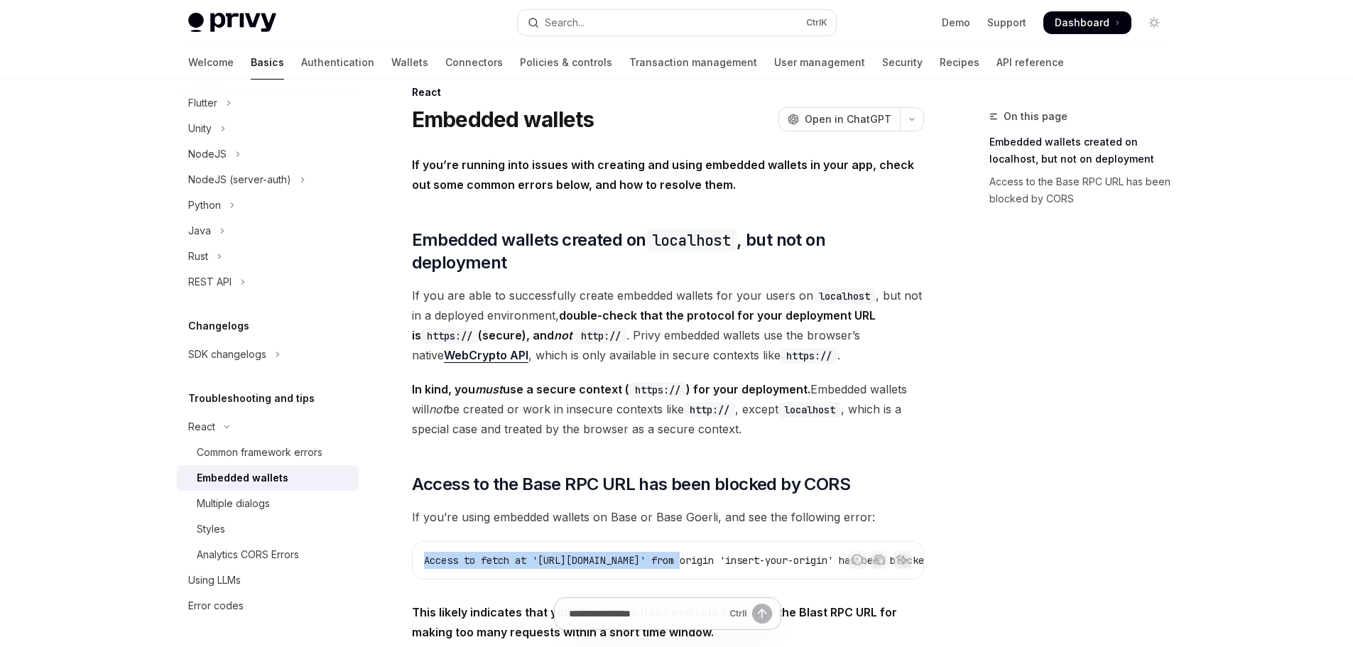
scroll to position [237, 0]
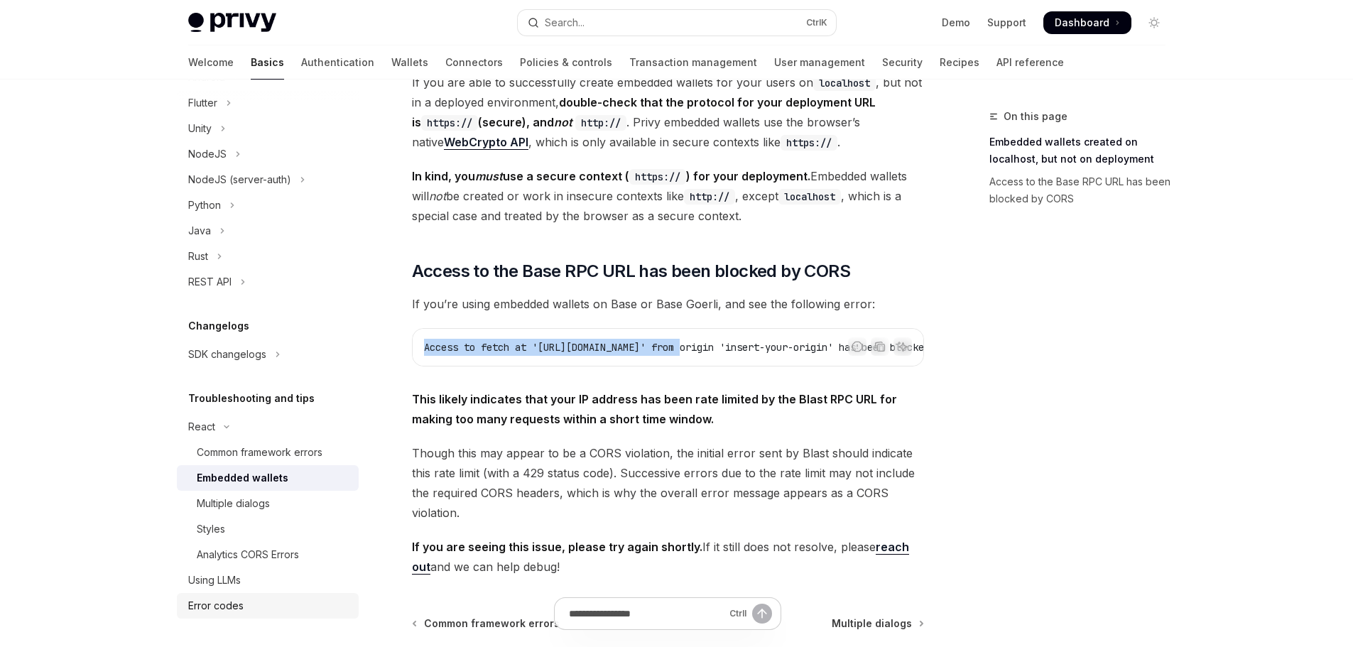
click at [259, 617] on link "Error codes" at bounding box center [268, 606] width 182 height 26
type textarea "*"
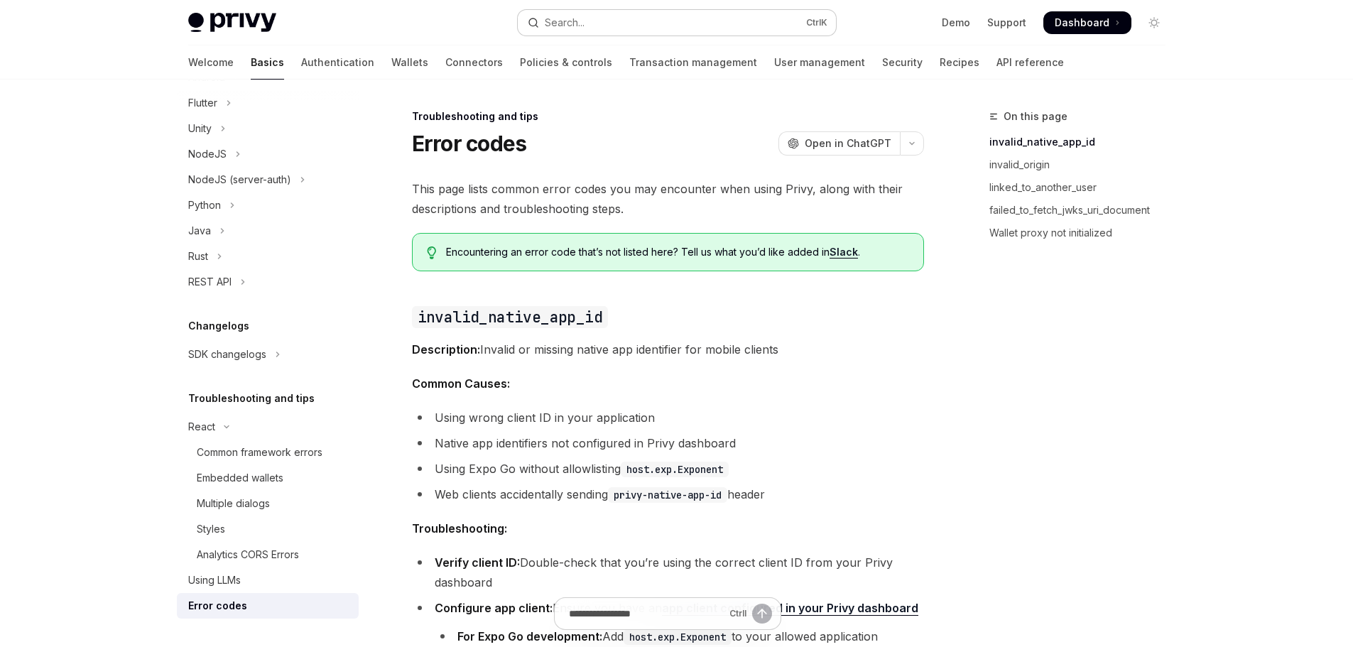
click at [683, 12] on button "Search... Ctrl K" at bounding box center [677, 23] width 318 height 26
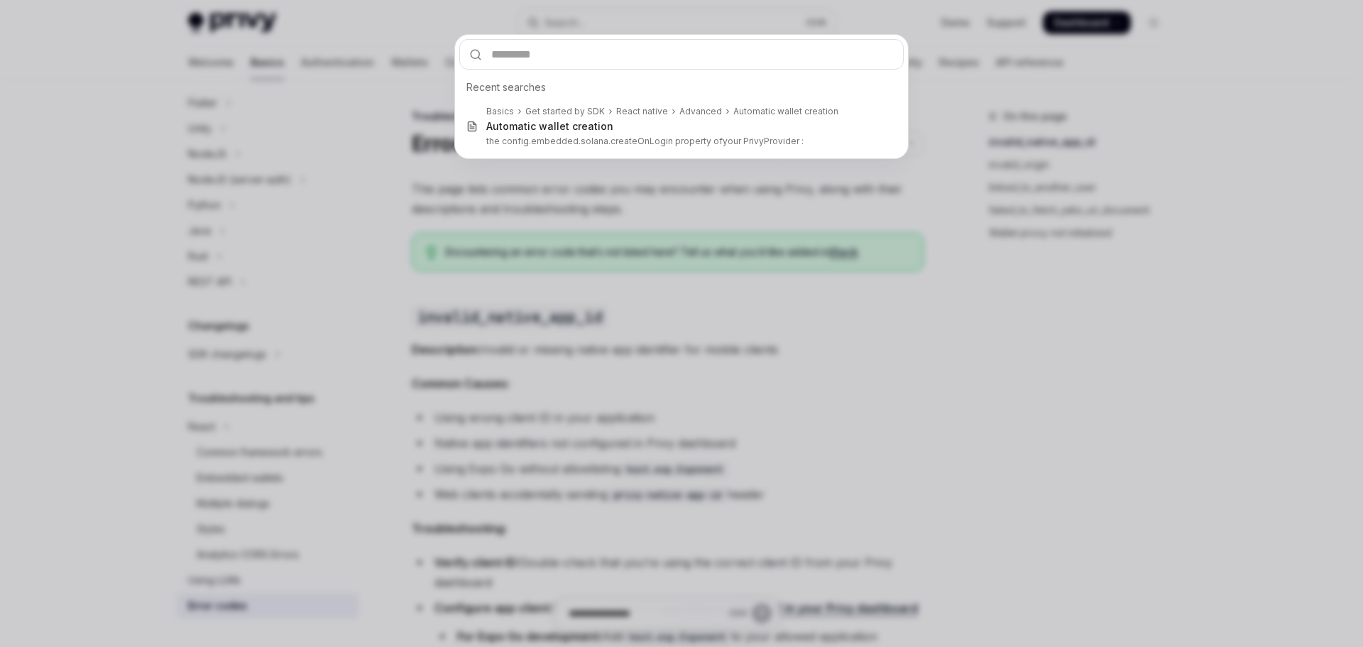
click at [687, 21] on div "Recent searches Basics Get started by SDK React native Advanced Automatic walle…" at bounding box center [681, 323] width 1363 height 647
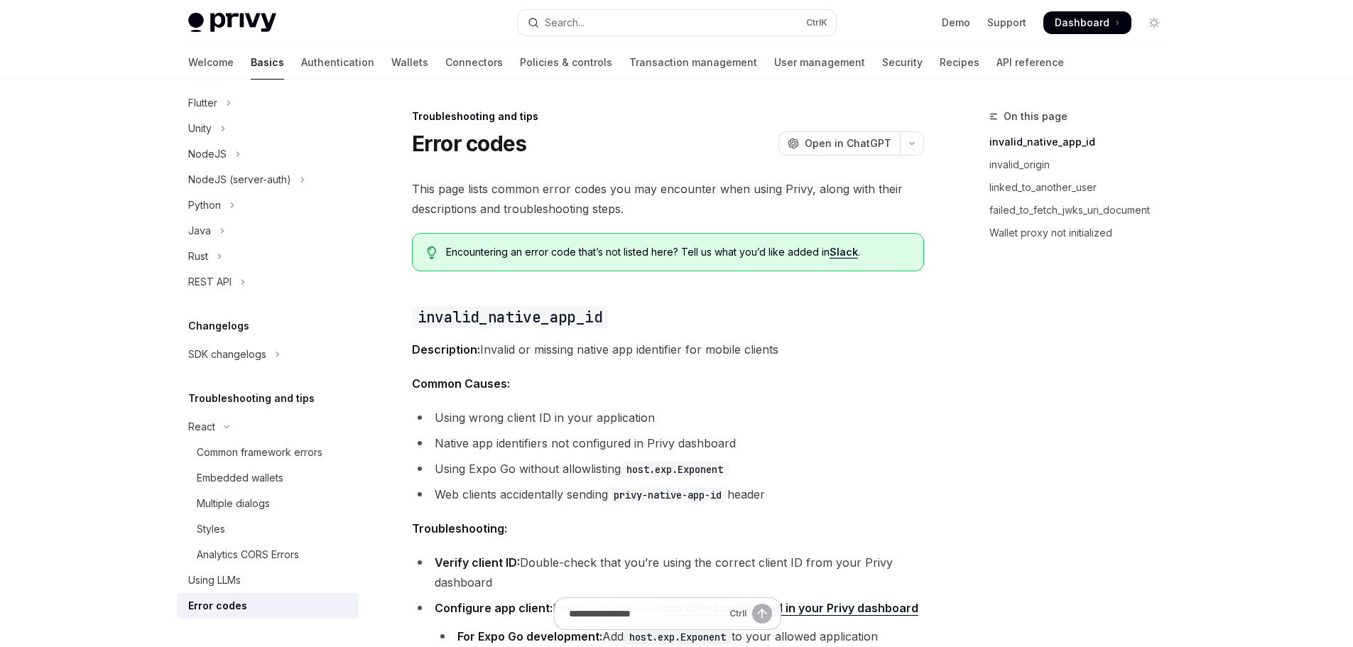
click at [687, 21] on button "Search... Ctrl K" at bounding box center [677, 23] width 318 height 26
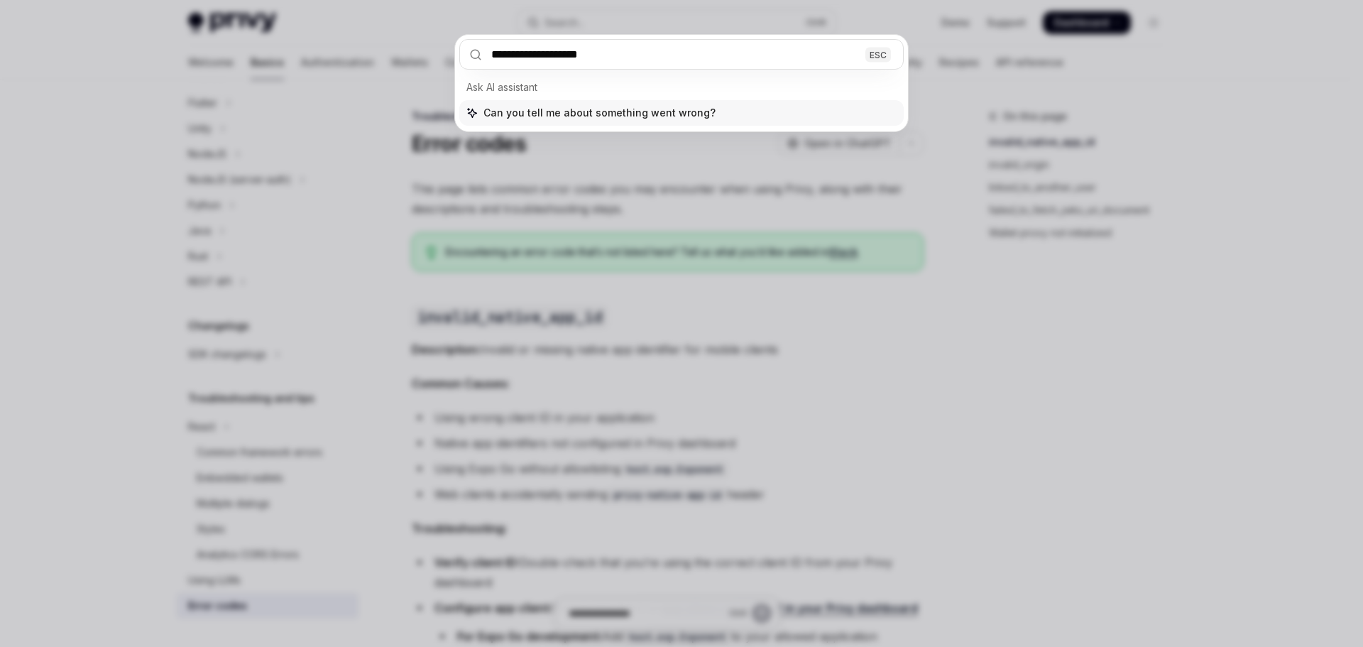
type input "**********"
type textarea "*"
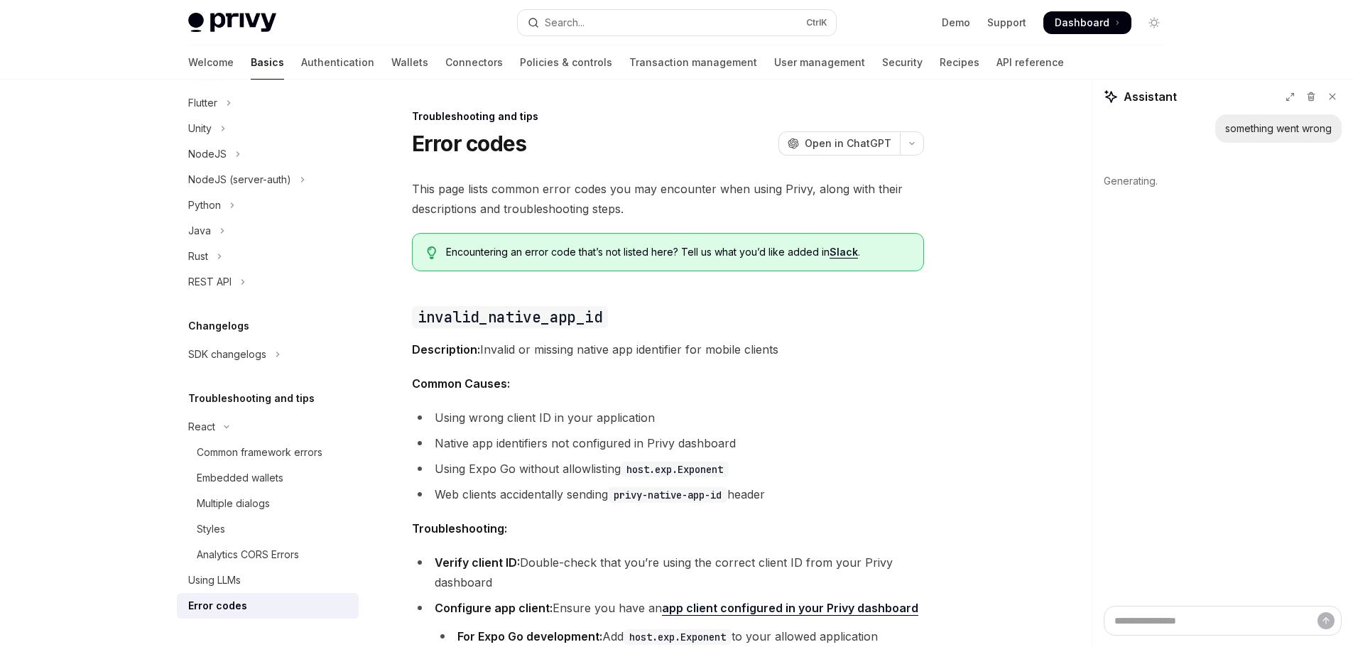
type textarea "*"
